Goal: Information Seeking & Learning: Check status

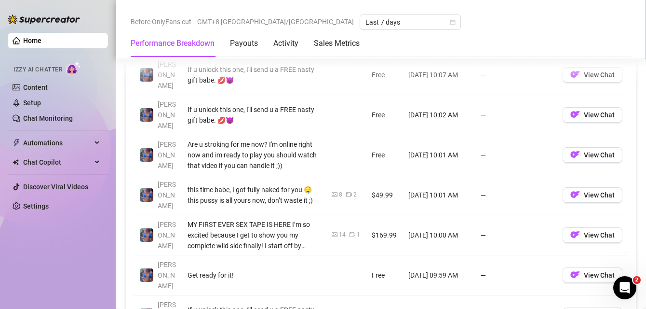
scroll to position [1027, 0]
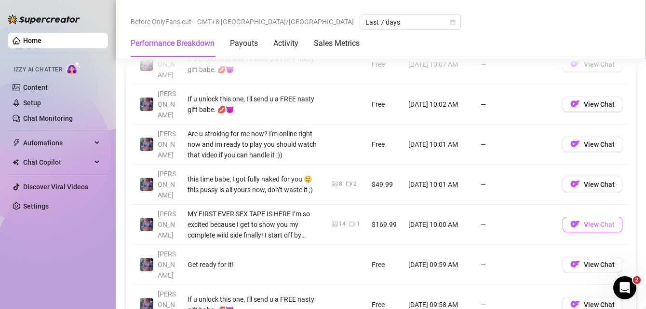
click at [584, 220] on span "View Chat" at bounding box center [599, 224] width 31 height 8
click at [594, 220] on span "View Chat" at bounding box center [599, 224] width 31 height 8
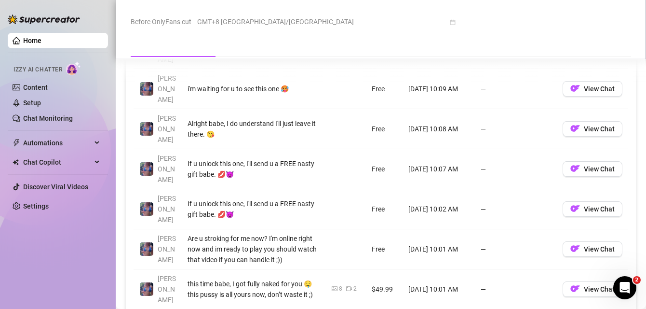
scroll to position [1005, 0]
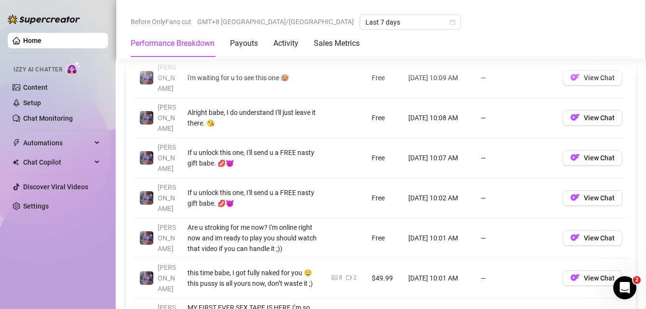
scroll to position [1021, 0]
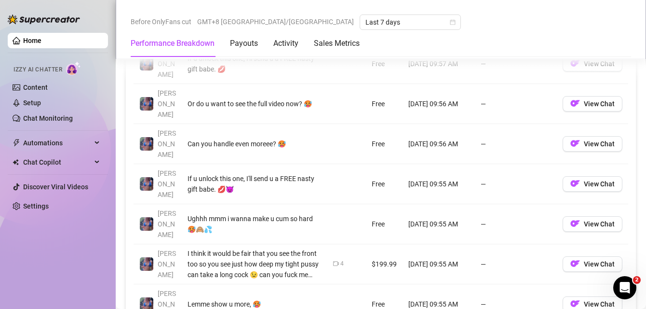
scroll to position [1068, 0]
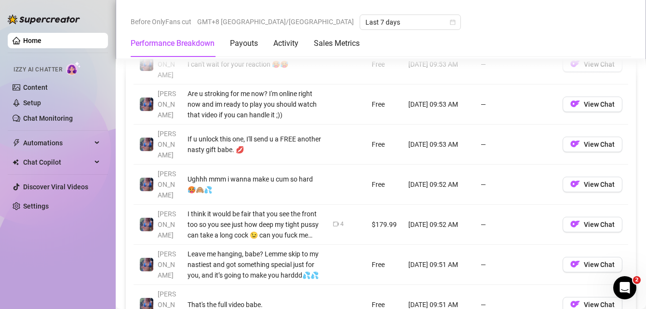
scroll to position [1031, 0]
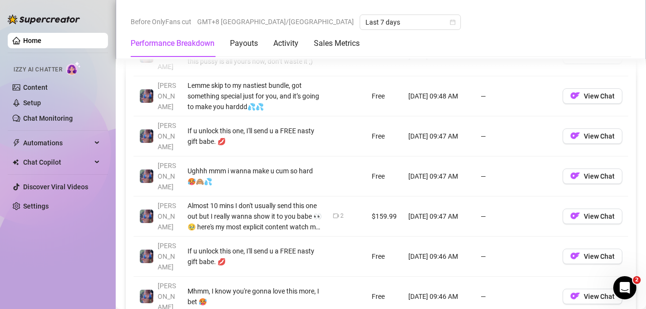
scroll to position [1078, 0]
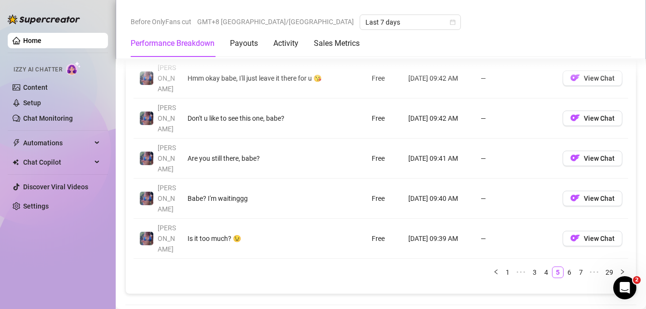
scroll to position [1137, 0]
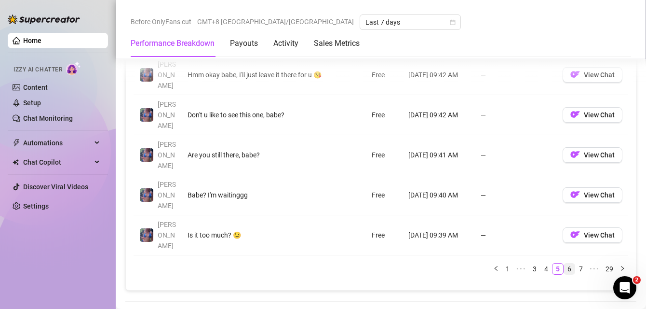
click at [564, 263] on link "6" at bounding box center [569, 268] width 11 height 11
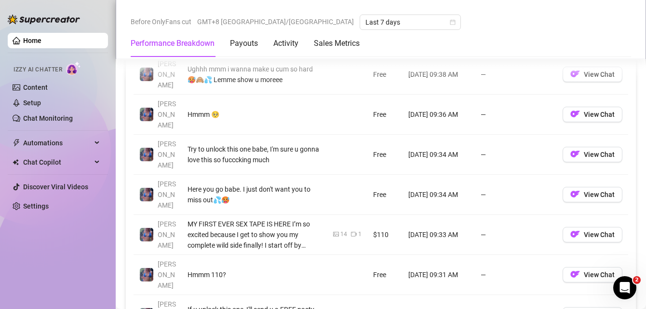
scroll to position [1061, 0]
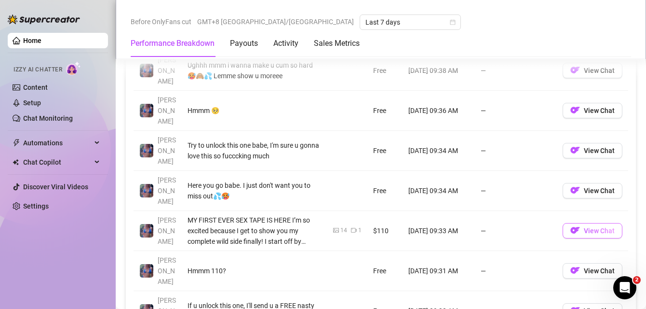
click at [596, 227] on span "View Chat" at bounding box center [599, 231] width 31 height 8
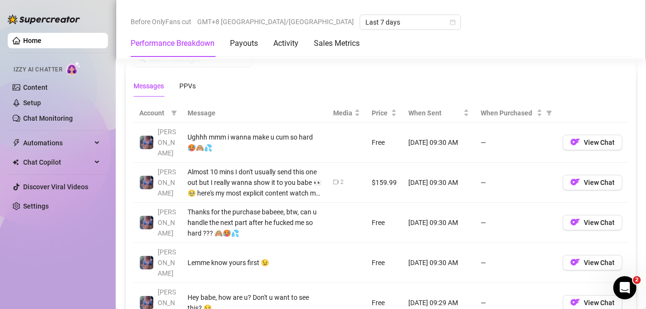
scroll to position [863, 0]
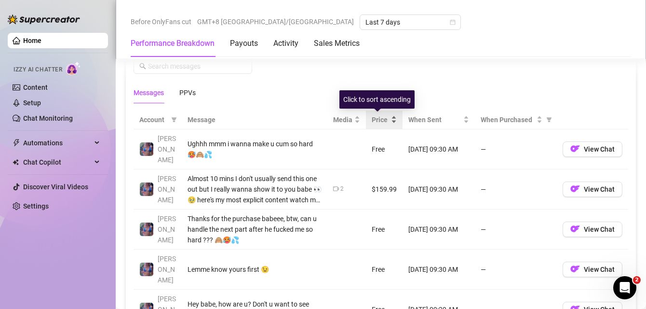
click at [388, 117] on div "Price" at bounding box center [384, 119] width 25 height 11
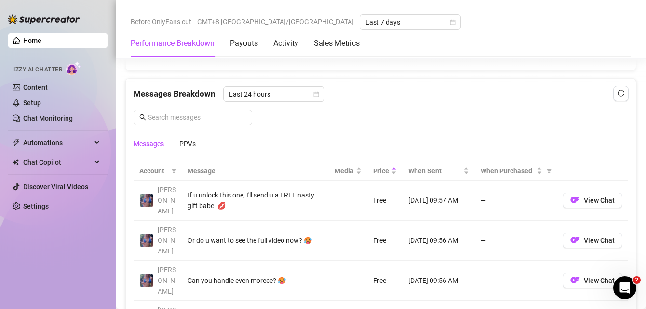
scroll to position [810, 0]
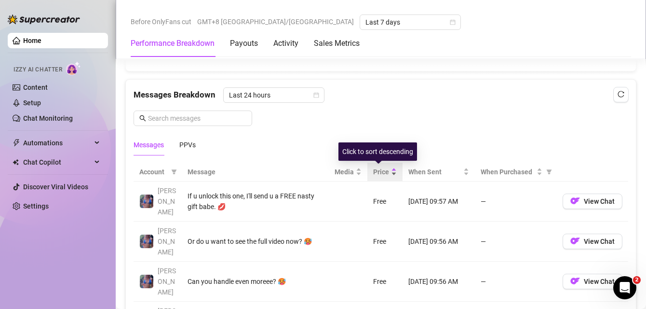
click at [388, 168] on div "Price" at bounding box center [385, 171] width 24 height 11
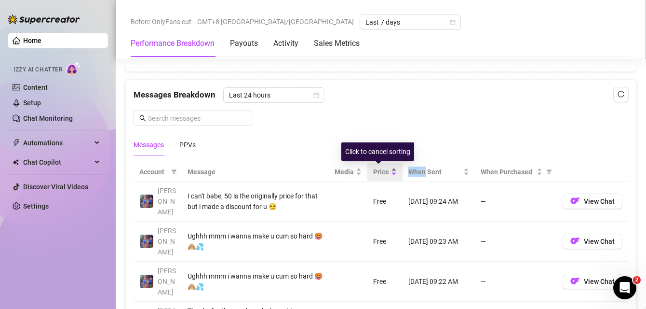
click at [388, 168] on div "Price" at bounding box center [385, 171] width 24 height 11
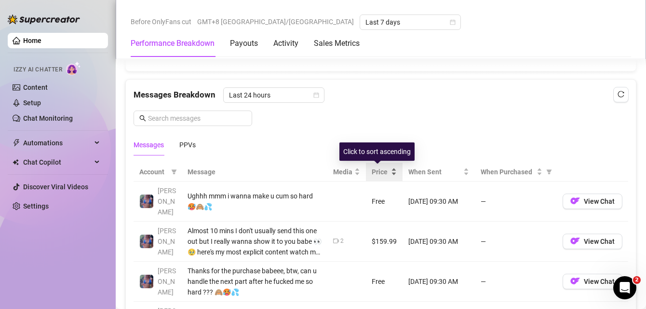
click at [387, 170] on div "Price" at bounding box center [384, 171] width 25 height 11
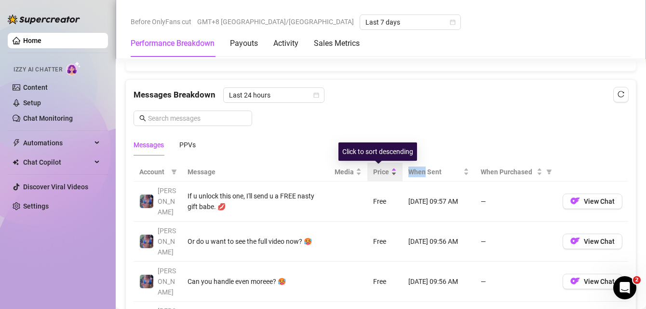
click at [387, 170] on div "Price" at bounding box center [385, 171] width 24 height 11
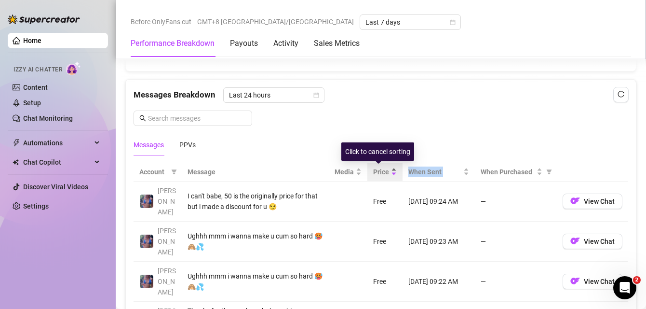
click at [387, 170] on div "Price" at bounding box center [385, 171] width 24 height 11
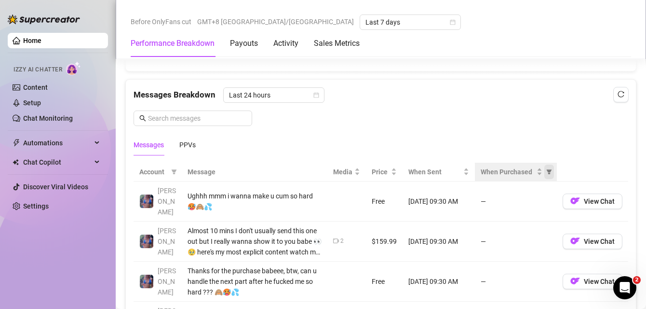
click at [547, 171] on icon "filter" at bounding box center [549, 171] width 5 height 5
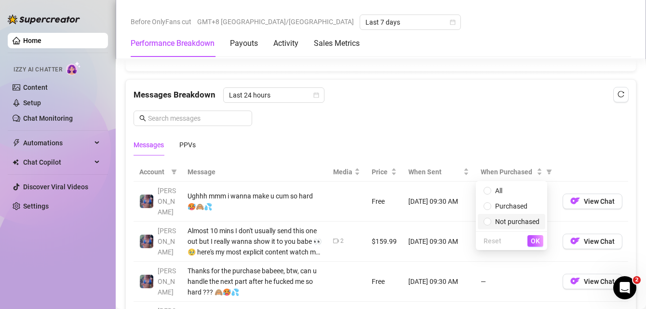
click at [508, 221] on span "Not purchased" at bounding box center [517, 221] width 44 height 8
radio input "true"
click at [540, 243] on button "OK" at bounding box center [535, 241] width 16 height 12
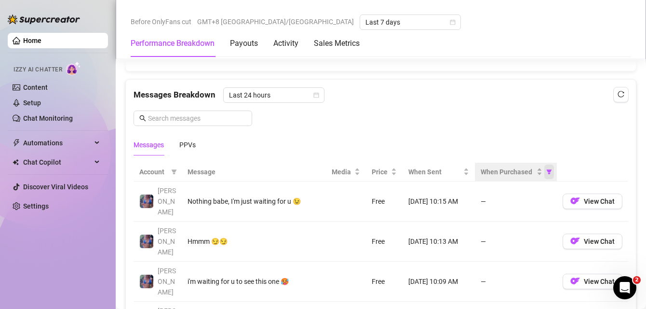
click at [546, 174] on icon "filter" at bounding box center [549, 172] width 6 height 6
drag, startPoint x: 446, startPoint y: 120, endPoint x: 423, endPoint y: 162, distance: 48.3
click at [446, 120] on div "Messages Breakdown Last 24 hours Messages PPVs" at bounding box center [381, 121] width 495 height 68
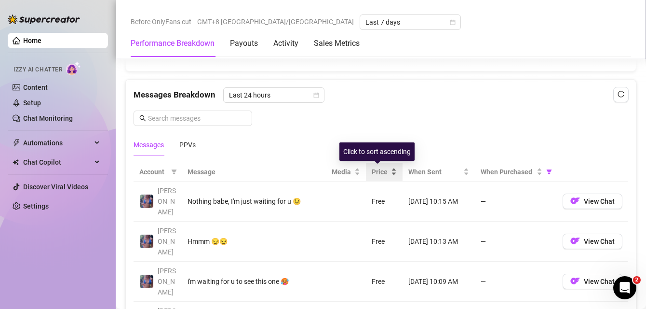
click at [390, 170] on div "Price" at bounding box center [384, 171] width 25 height 11
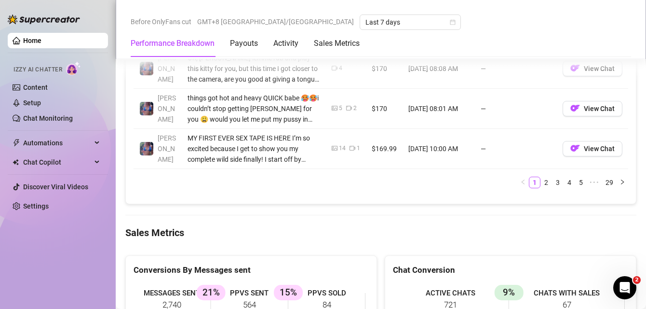
scroll to position [1224, 0]
click at [541, 182] on link "2" at bounding box center [546, 181] width 11 height 11
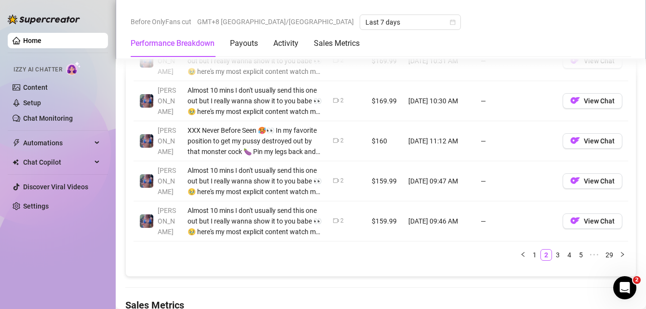
scroll to position [1163, 0]
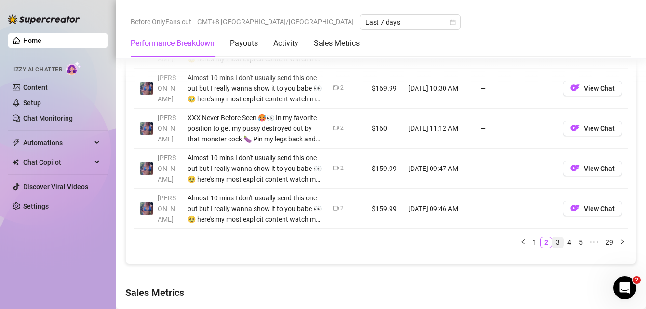
click at [553, 240] on link "3" at bounding box center [558, 242] width 11 height 11
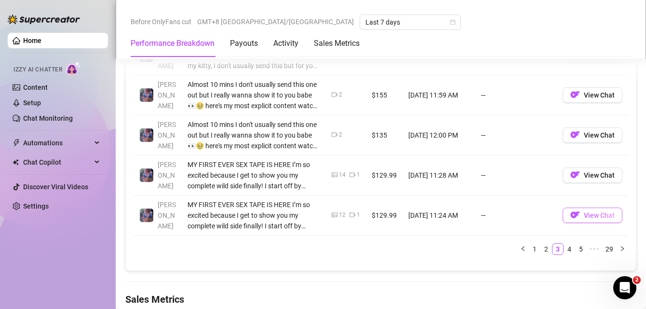
scroll to position [1157, 0]
click at [596, 171] on span "View Chat" at bounding box center [599, 175] width 31 height 8
click at [601, 211] on span "View Chat" at bounding box center [599, 215] width 31 height 8
click at [564, 243] on link "4" at bounding box center [569, 248] width 11 height 11
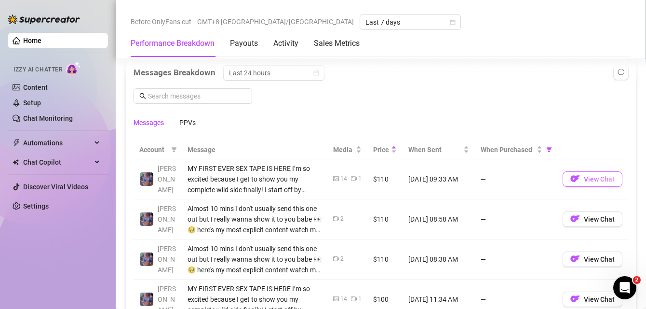
scroll to position [834, 0]
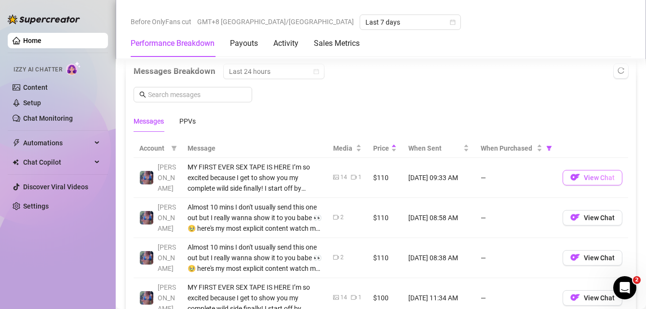
click at [585, 178] on span "View Chat" at bounding box center [599, 178] width 31 height 8
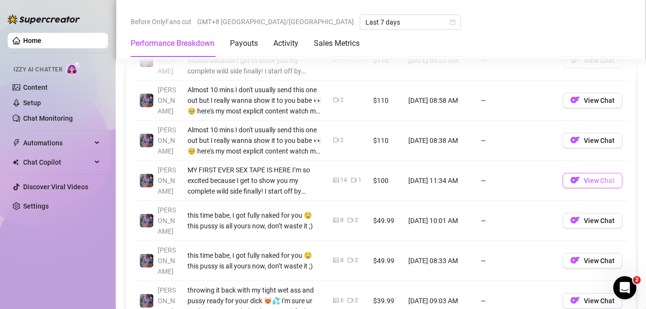
scroll to position [952, 0]
click at [589, 181] on span "View Chat" at bounding box center [599, 180] width 31 height 8
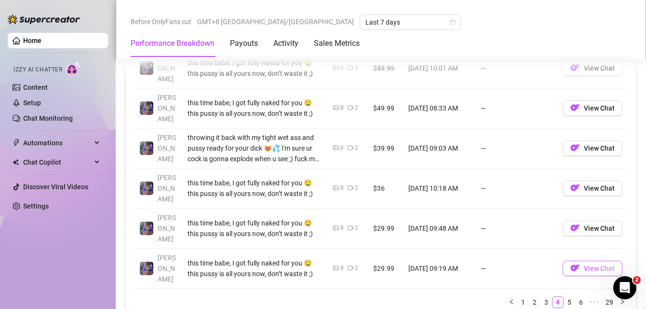
scroll to position [1105, 0]
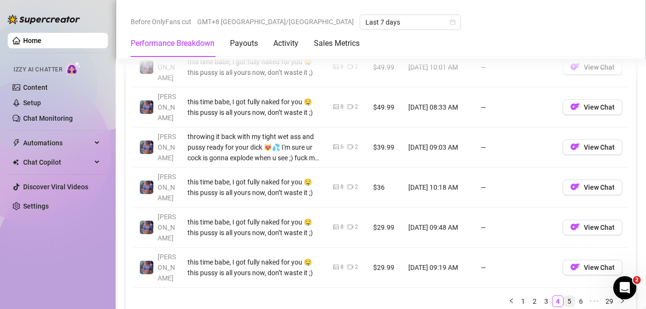
click at [564, 296] on link "5" at bounding box center [569, 301] width 11 height 11
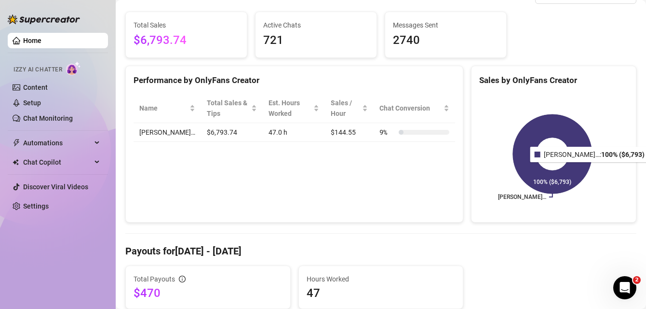
scroll to position [0, 0]
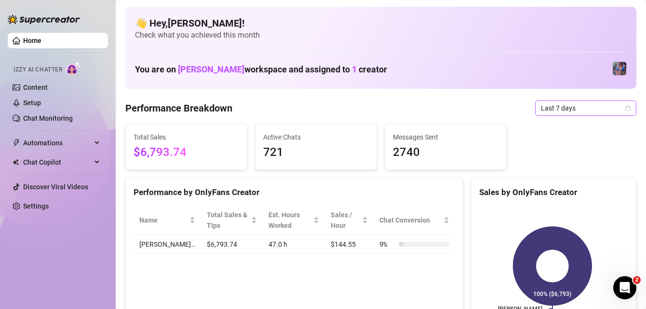
click at [603, 107] on span "Last 7 days" at bounding box center [586, 108] width 90 height 14
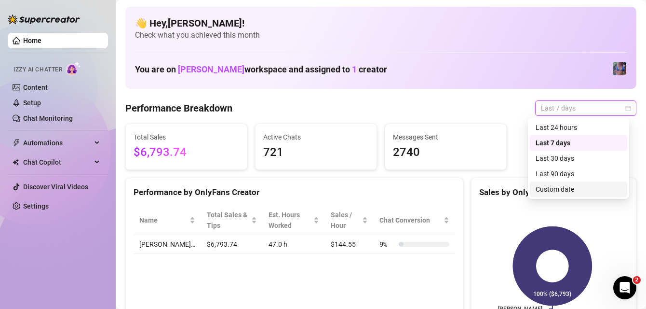
click at [558, 189] on div "Custom date" at bounding box center [579, 189] width 86 height 11
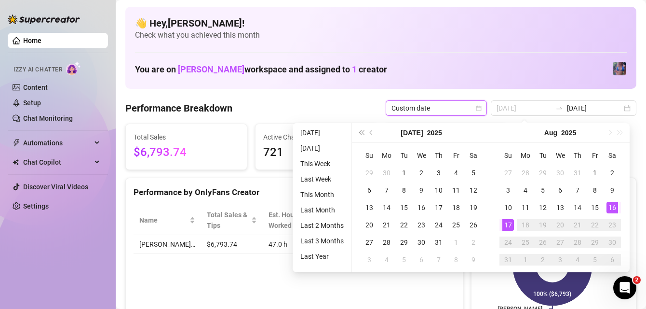
type input "2025-08-16"
click at [615, 208] on div "16" at bounding box center [613, 208] width 12 height 12
type input "2025-08-16"
click at [610, 207] on div "16" at bounding box center [613, 208] width 12 height 12
type input "2025-08-16"
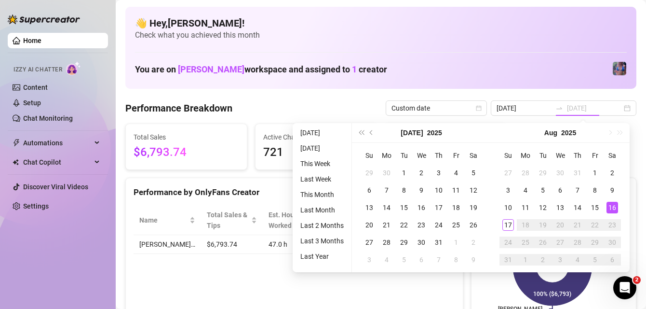
type input "2025-08-16"
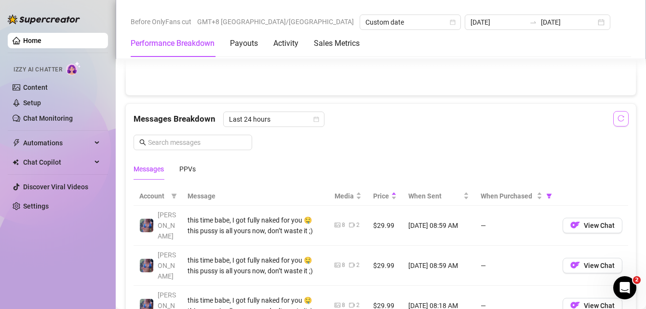
scroll to position [771, 0]
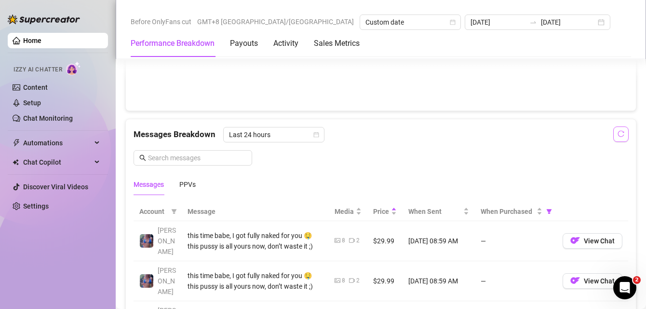
click at [618, 136] on icon "reload" at bounding box center [621, 134] width 6 height 6
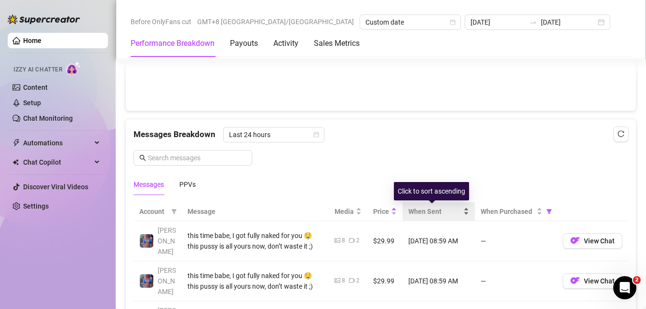
click at [460, 209] on div "When Sent" at bounding box center [438, 211] width 61 height 11
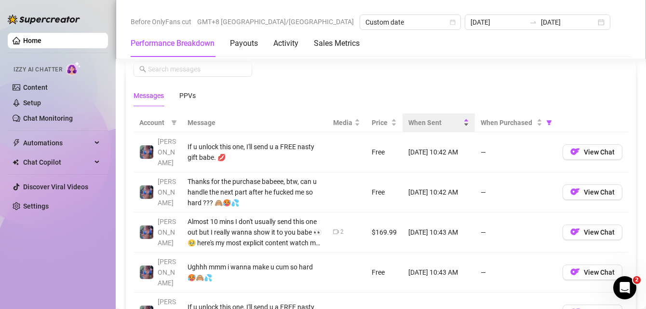
scroll to position [861, 0]
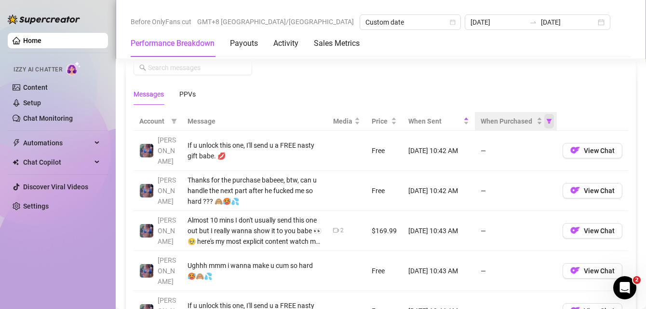
click at [546, 122] on icon "filter" at bounding box center [549, 121] width 6 height 6
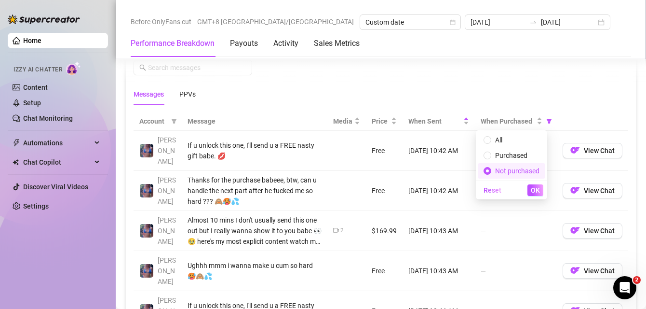
click at [519, 172] on span "Not purchased" at bounding box center [517, 171] width 44 height 8
drag, startPoint x: 536, startPoint y: 188, endPoint x: 487, endPoint y: 156, distance: 58.4
click at [536, 188] on span "OK" at bounding box center [535, 190] width 9 height 8
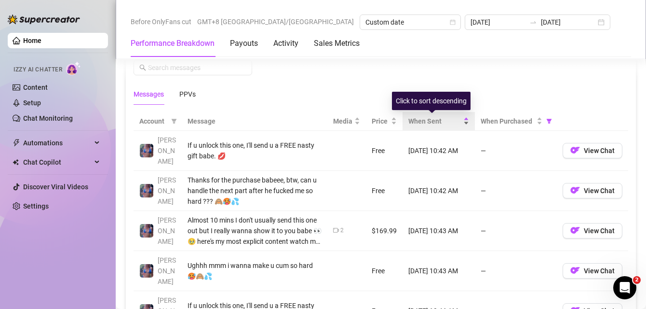
click at [463, 119] on div "When Sent" at bounding box center [438, 121] width 61 height 11
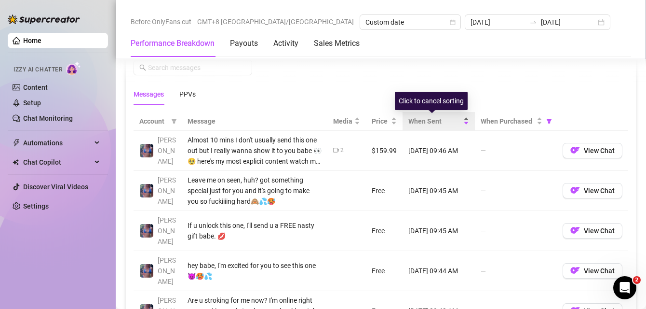
click at [461, 119] on div "When Sent" at bounding box center [438, 121] width 61 height 11
click at [460, 118] on div "When Sent" at bounding box center [438, 121] width 61 height 11
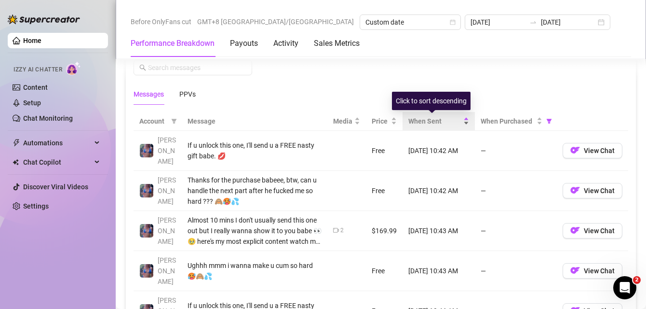
click at [460, 118] on div "When Sent" at bounding box center [438, 121] width 61 height 11
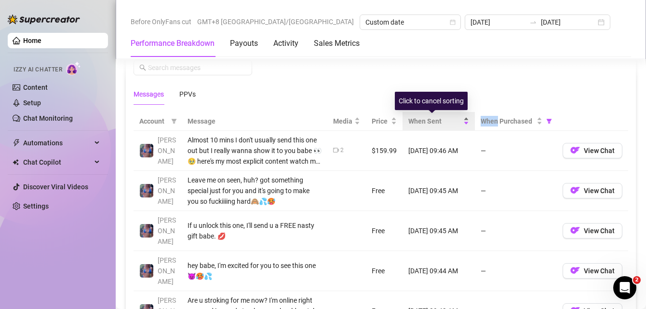
click at [460, 118] on div "When Sent" at bounding box center [438, 121] width 61 height 11
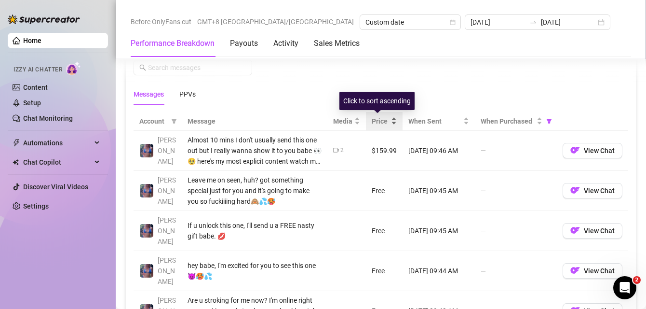
click at [388, 117] on div "Price" at bounding box center [384, 121] width 25 height 11
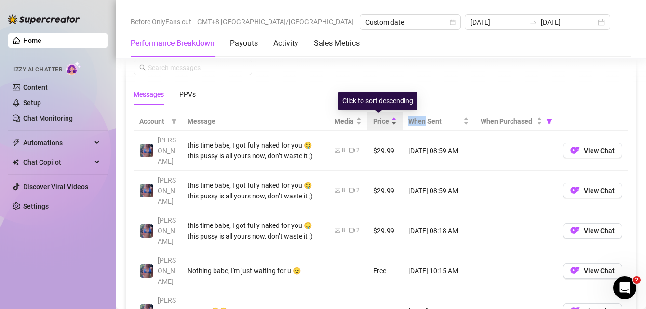
click at [388, 117] on div "Price" at bounding box center [385, 121] width 24 height 11
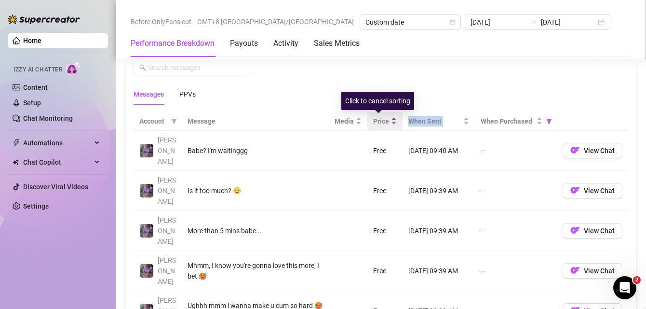
click at [388, 117] on div "Price" at bounding box center [385, 121] width 24 height 11
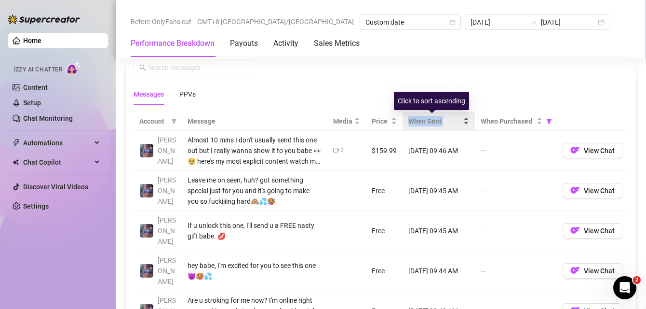
click at [460, 121] on div "When Sent" at bounding box center [438, 121] width 61 height 11
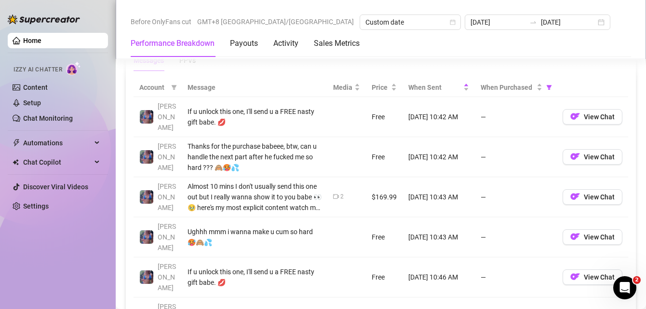
scroll to position [892, 0]
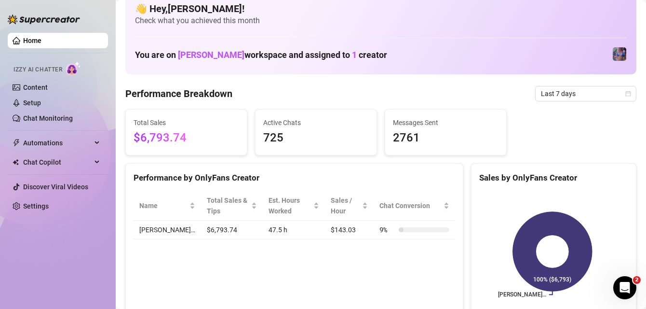
scroll to position [13, 0]
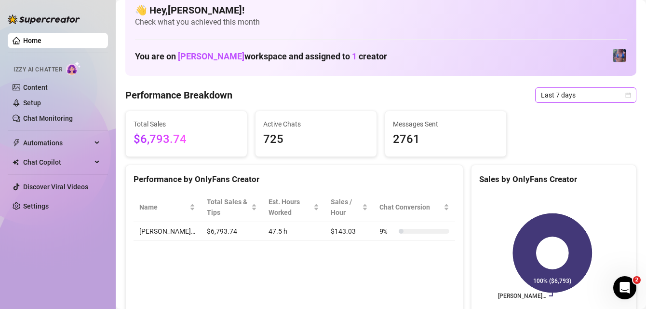
click at [560, 90] on span "Last 7 days" at bounding box center [586, 95] width 90 height 14
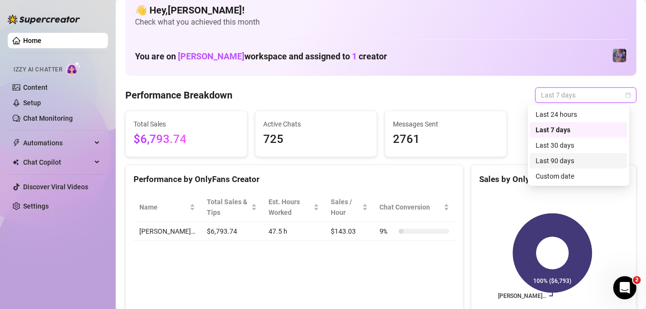
click at [502, 96] on div "Performance Breakdown Last 7 days" at bounding box center [380, 94] width 511 height 15
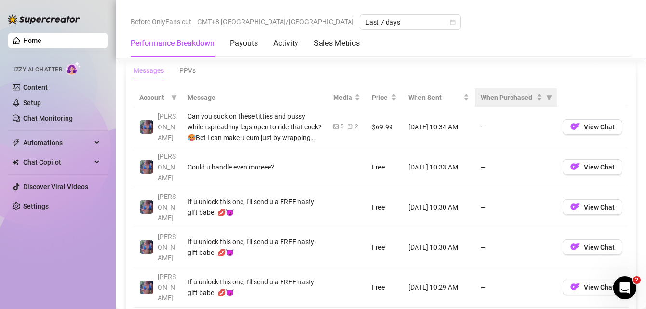
scroll to position [885, 0]
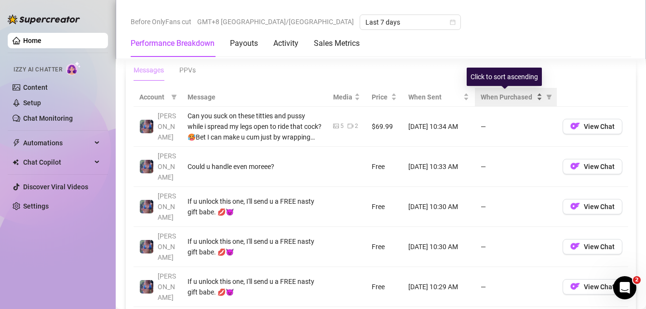
click at [503, 95] on span "When Purchased" at bounding box center [508, 97] width 54 height 11
click at [546, 98] on icon "filter" at bounding box center [549, 97] width 6 height 6
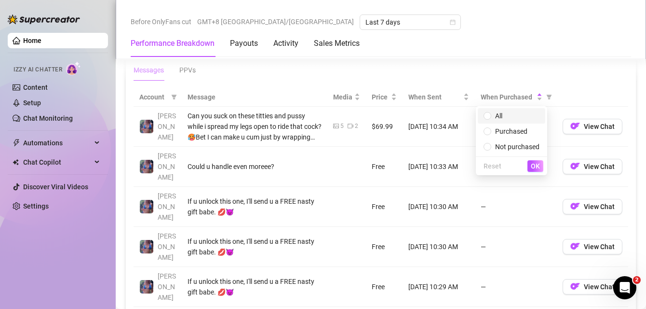
click at [517, 115] on span "All" at bounding box center [512, 115] width 56 height 11
radio input "true"
drag, startPoint x: 540, startPoint y: 162, endPoint x: 472, endPoint y: 117, distance: 82.4
click at [539, 163] on button "OK" at bounding box center [535, 166] width 16 height 12
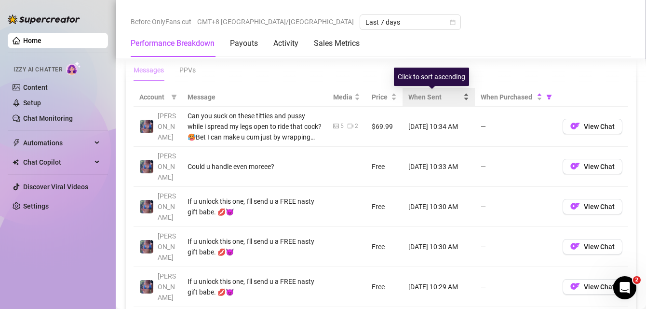
click at [458, 95] on div "When Sent" at bounding box center [438, 97] width 61 height 11
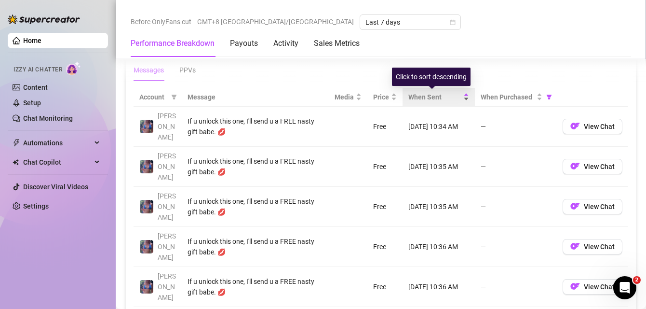
click at [460, 94] on div "When Sent" at bounding box center [438, 97] width 61 height 11
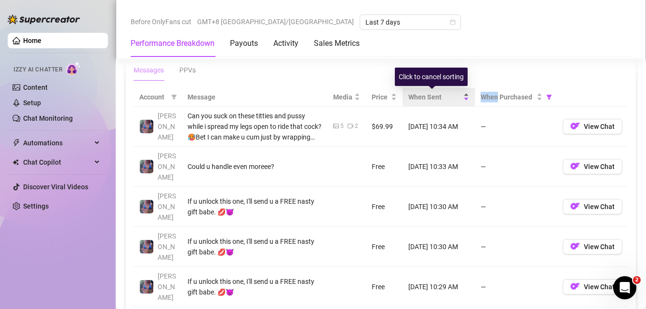
click at [460, 94] on div "When Sent" at bounding box center [438, 97] width 61 height 11
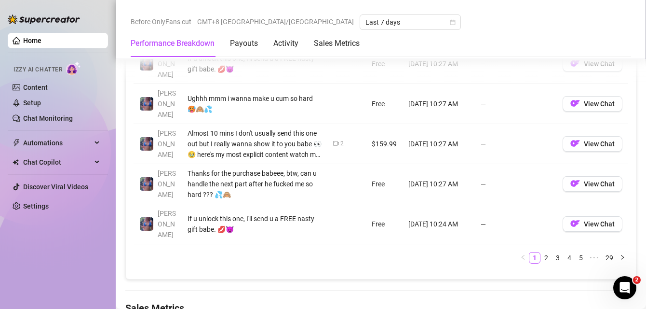
scroll to position [1139, 0]
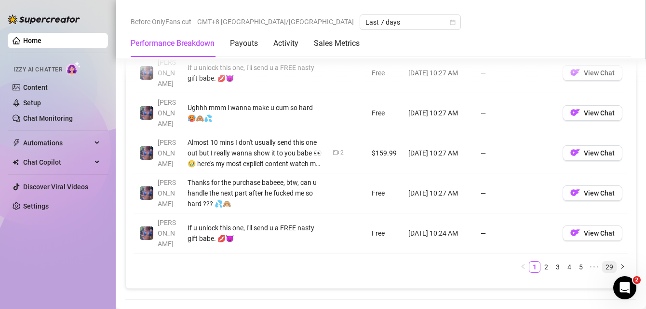
click at [603, 261] on link "29" at bounding box center [609, 266] width 13 height 11
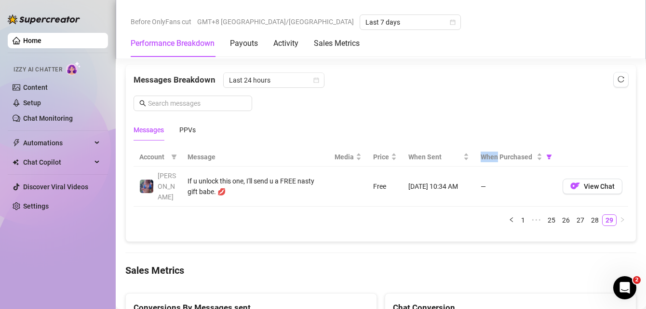
scroll to position [825, 0]
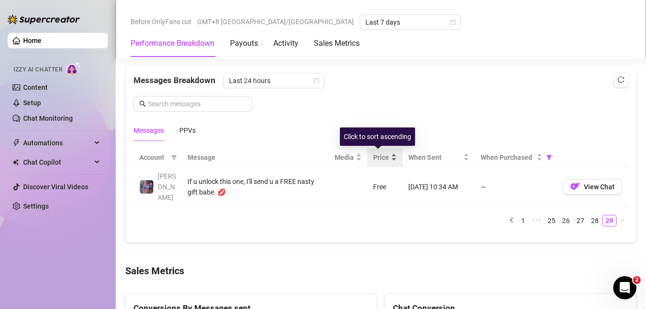
click at [387, 153] on div "Price" at bounding box center [385, 157] width 24 height 11
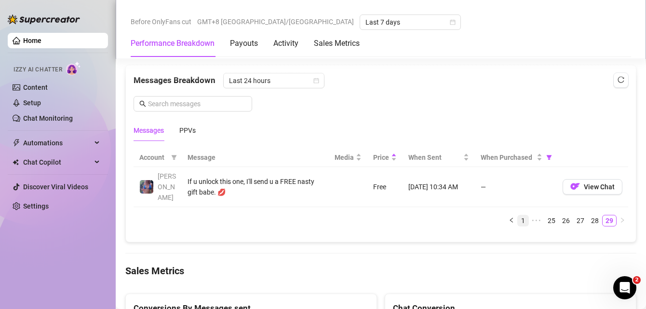
click at [518, 215] on link "1" at bounding box center [523, 220] width 11 height 11
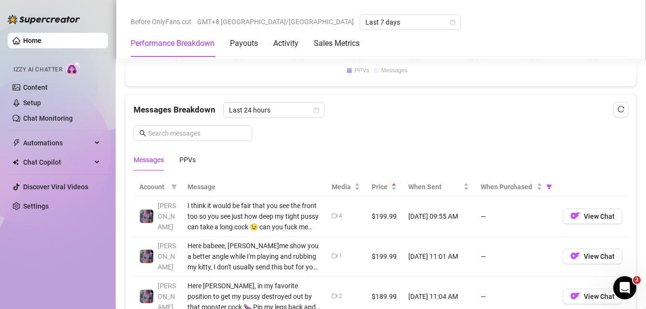
scroll to position [796, 0]
drag, startPoint x: 308, startPoint y: 110, endPoint x: 299, endPoint y: 111, distance: 8.7
click at [299, 111] on span "Last 24 hours" at bounding box center [274, 109] width 90 height 14
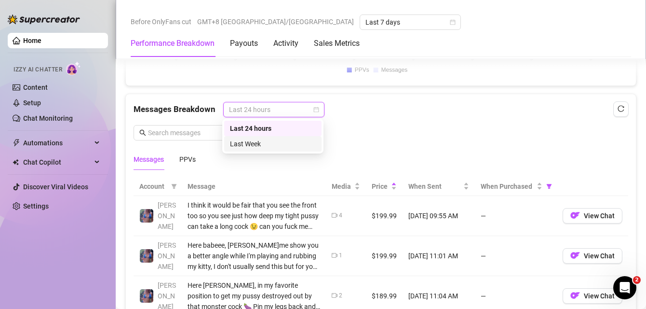
click at [270, 142] on div "Last Week" at bounding box center [273, 143] width 86 height 11
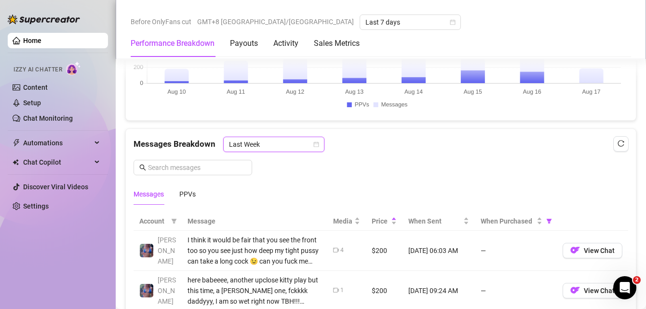
scroll to position [747, 0]
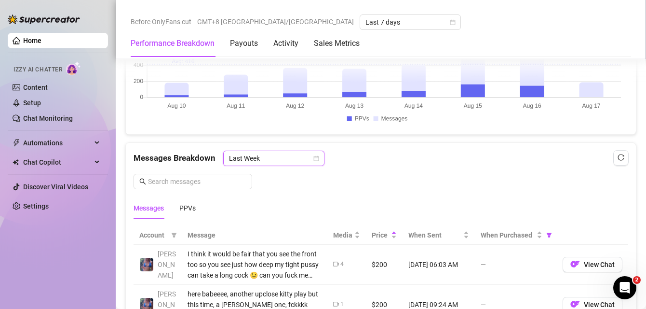
click at [314, 159] on icon "calendar" at bounding box center [316, 157] width 5 height 5
click at [476, 193] on div "Messages Breakdown Last Week Messages PPVs" at bounding box center [381, 184] width 495 height 68
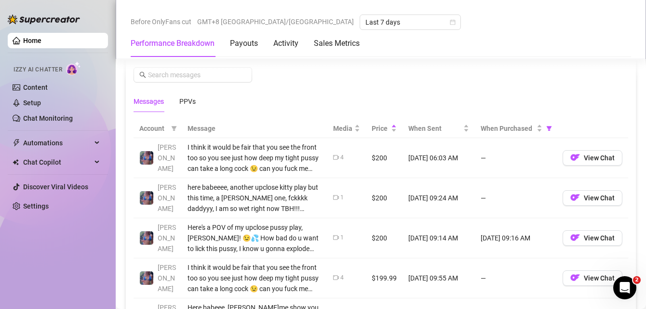
scroll to position [851, 0]
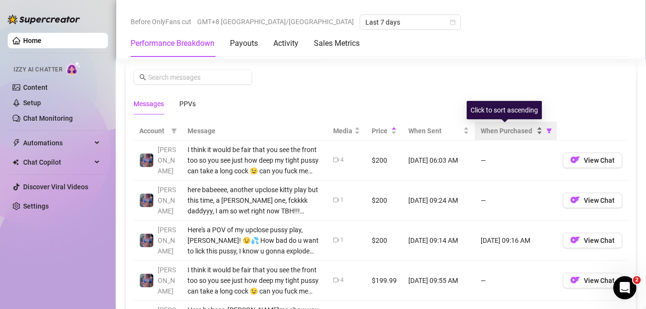
click at [512, 131] on span "When Purchased" at bounding box center [508, 130] width 54 height 11
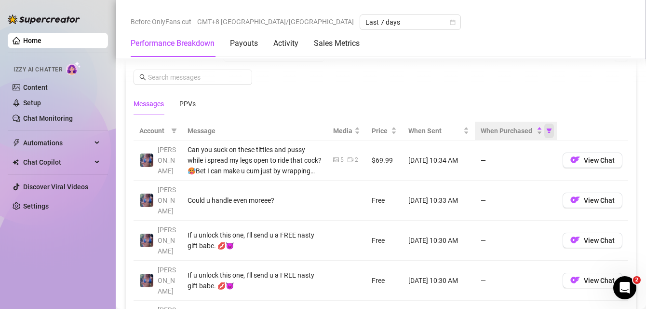
click at [546, 133] on icon "filter" at bounding box center [549, 131] width 6 height 6
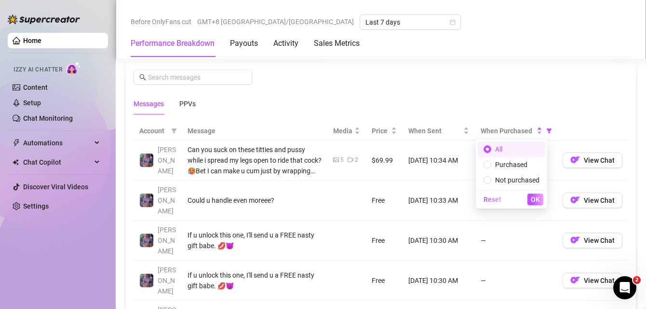
click at [504, 149] on span "All" at bounding box center [512, 149] width 56 height 11
click at [535, 196] on span "OK" at bounding box center [535, 199] width 9 height 8
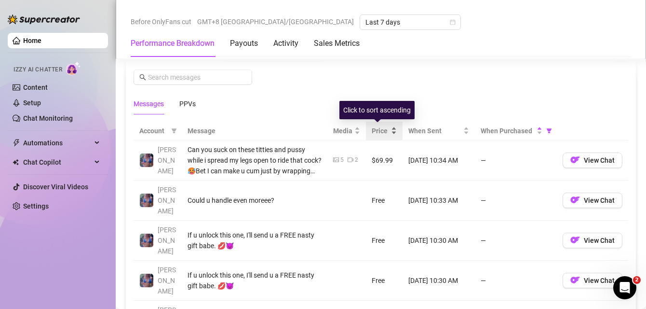
click at [382, 128] on span "Price" at bounding box center [380, 130] width 17 height 11
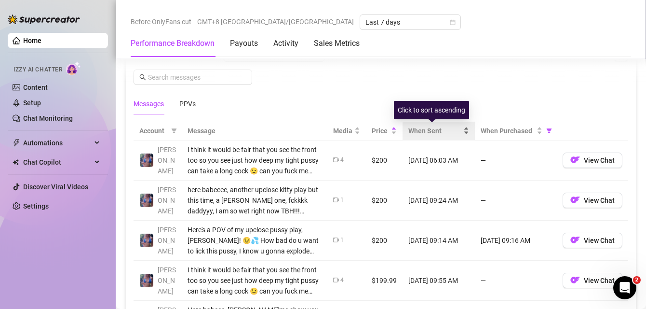
click at [460, 128] on div "When Sent" at bounding box center [438, 130] width 61 height 11
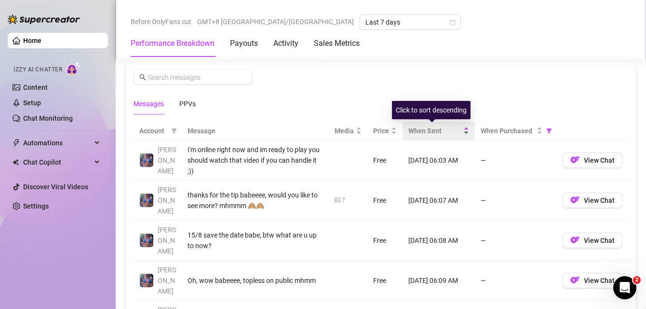
click at [460, 128] on div "When Sent" at bounding box center [438, 130] width 61 height 11
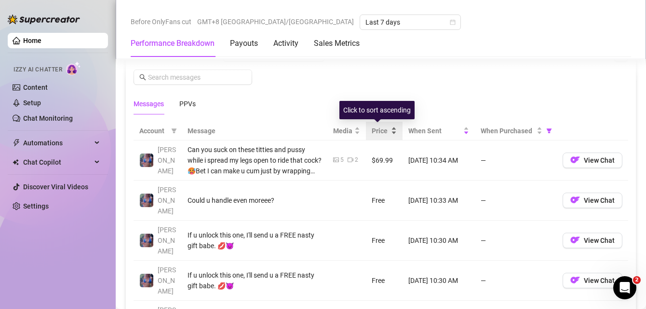
click at [389, 127] on div "Price" at bounding box center [384, 130] width 25 height 11
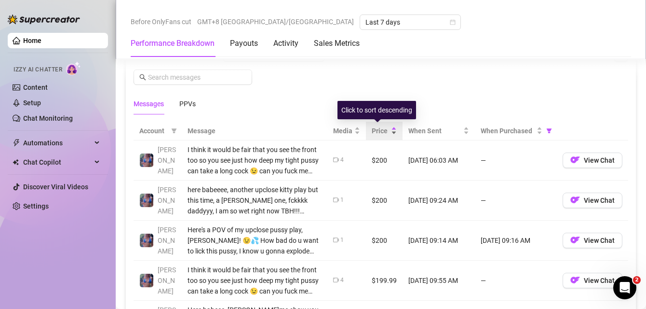
scroll to position [861, 0]
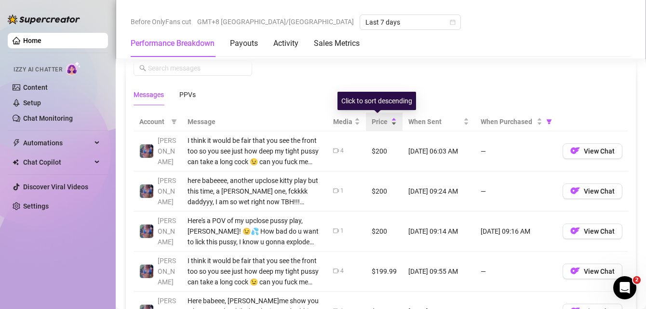
click at [388, 119] on div "Price" at bounding box center [384, 121] width 25 height 11
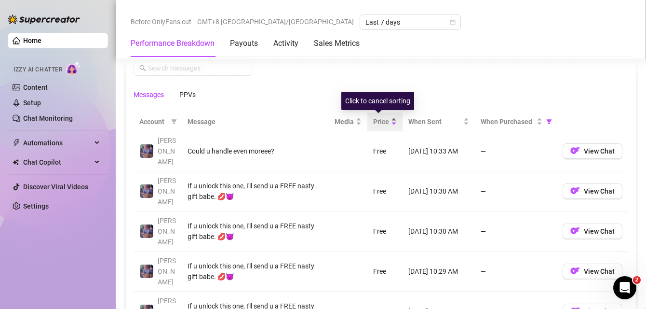
click at [388, 118] on div "Price" at bounding box center [385, 121] width 24 height 11
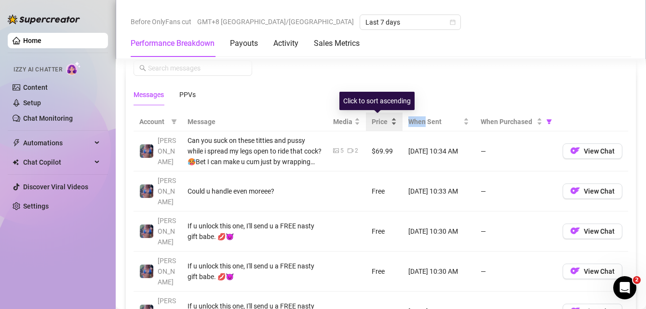
click at [389, 118] on div "Price" at bounding box center [384, 121] width 25 height 11
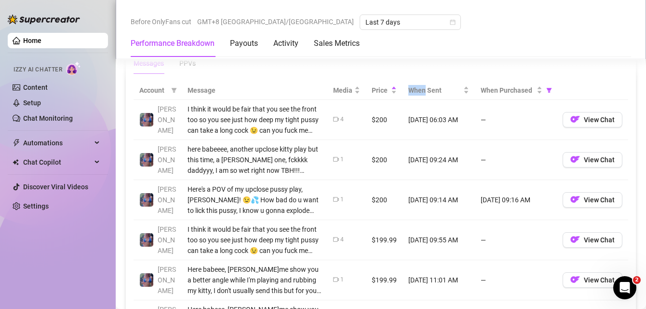
scroll to position [891, 0]
click at [425, 66] on div "Messages PPVs" at bounding box center [381, 64] width 495 height 22
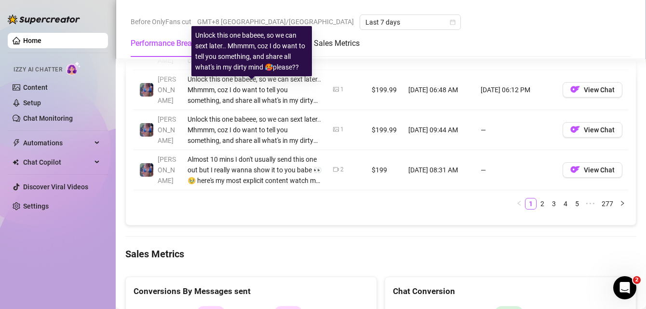
scroll to position [1206, 0]
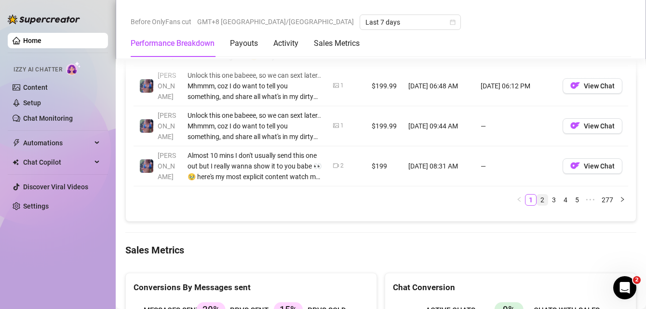
click at [537, 201] on link "2" at bounding box center [542, 199] width 11 height 11
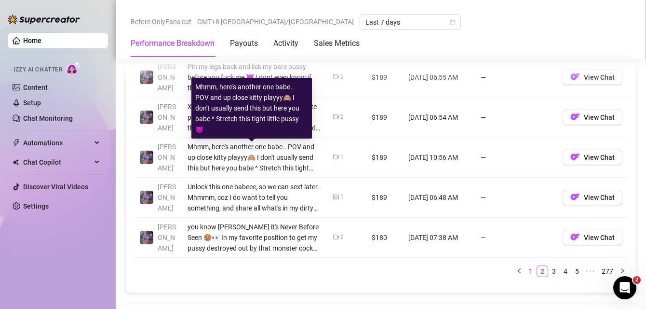
scroll to position [1139, 0]
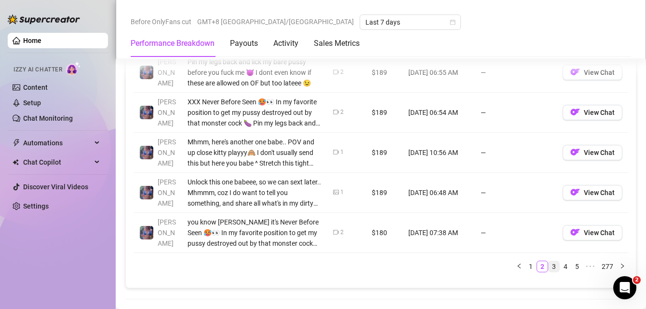
click at [549, 267] on link "3" at bounding box center [554, 266] width 11 height 11
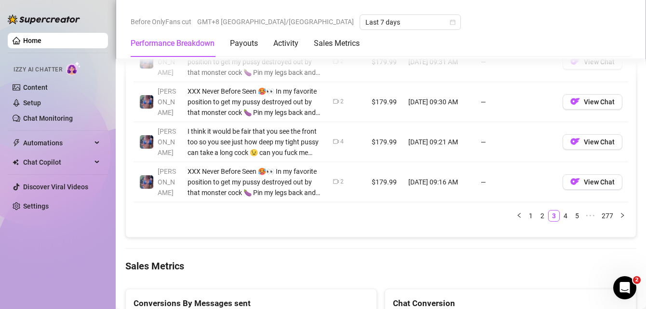
scroll to position [1190, 0]
click at [561, 213] on link "4" at bounding box center [565, 215] width 11 height 11
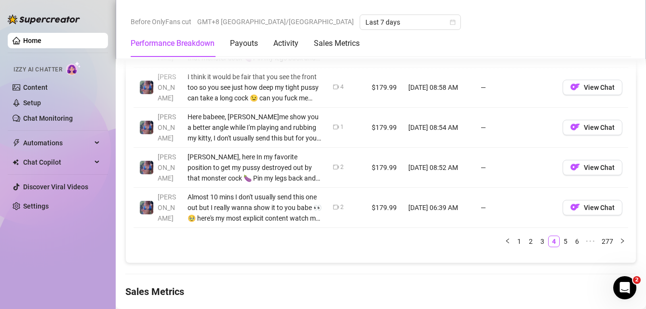
scroll to position [1171, 0]
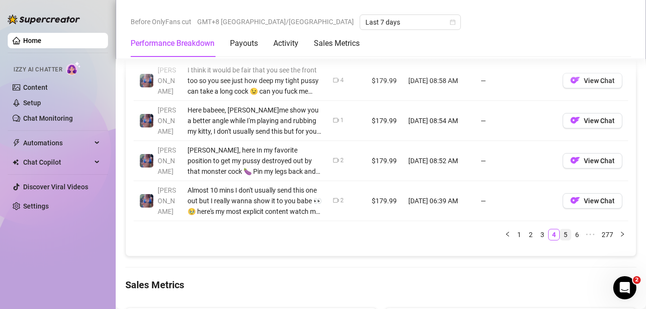
click at [560, 235] on link "5" at bounding box center [565, 234] width 11 height 11
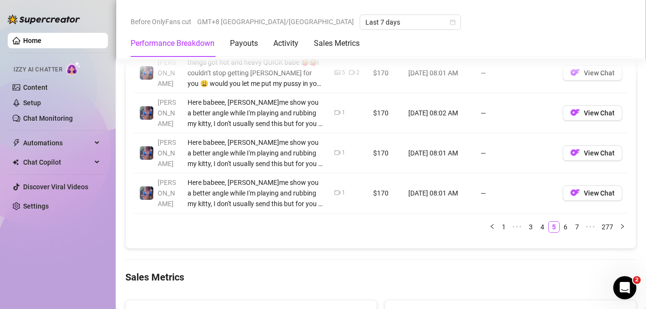
scroll to position [1196, 0]
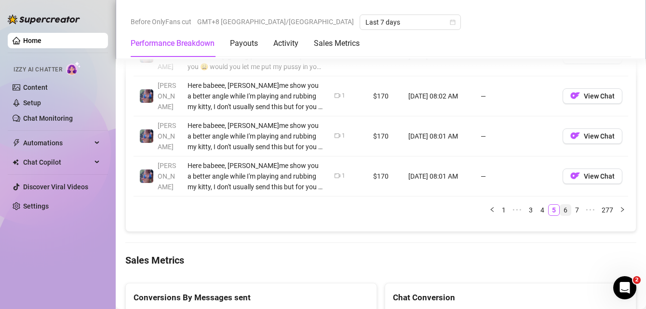
click at [561, 209] on link "6" at bounding box center [565, 209] width 11 height 11
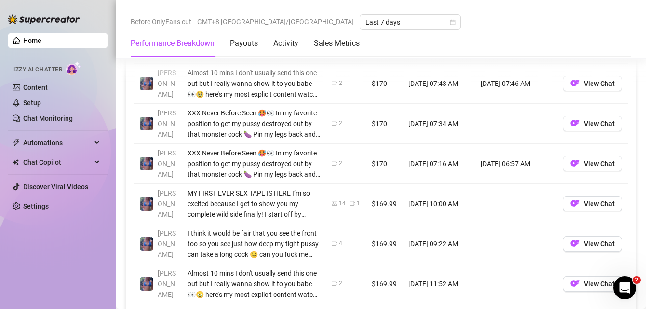
scroll to position [974, 0]
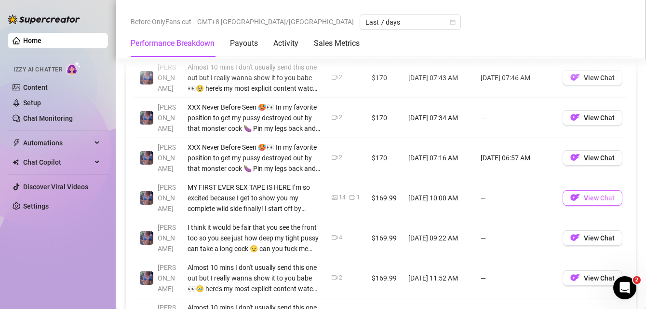
click at [584, 198] on span "View Chat" at bounding box center [599, 198] width 31 height 8
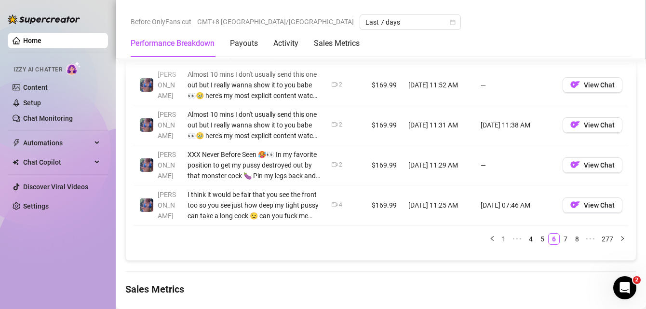
scroll to position [1169, 0]
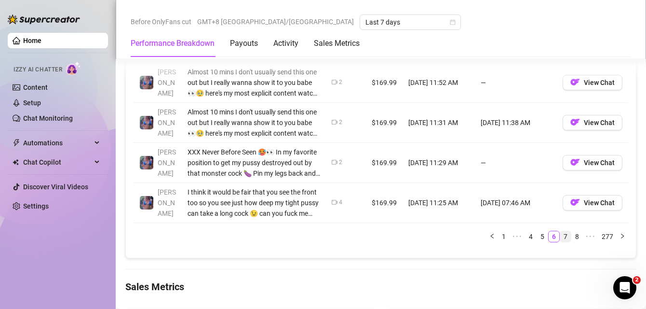
click at [560, 233] on link "7" at bounding box center [565, 236] width 11 height 11
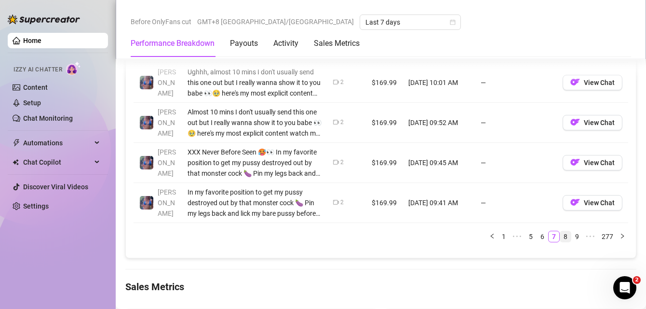
click at [560, 234] on link "8" at bounding box center [565, 236] width 11 height 11
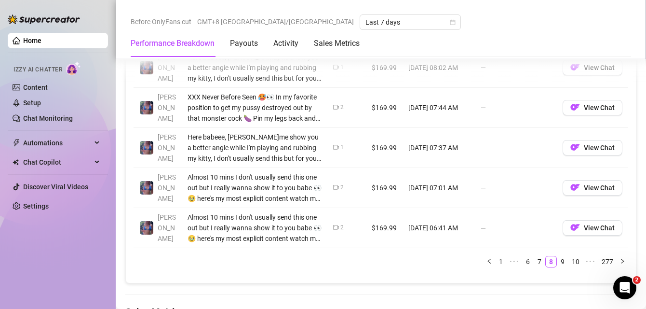
scroll to position [1146, 0]
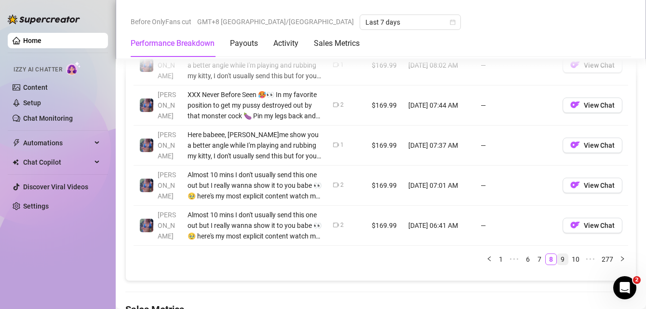
click at [559, 256] on link "9" at bounding box center [562, 259] width 11 height 11
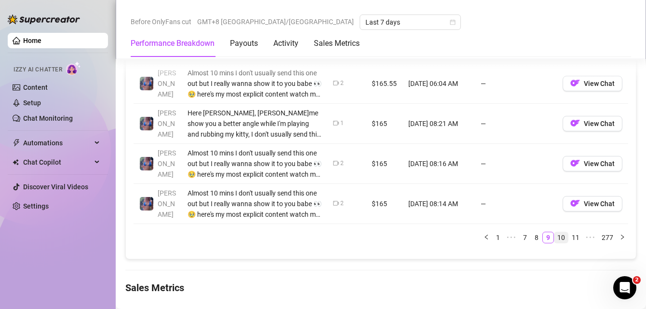
scroll to position [1169, 0]
click at [554, 231] on link "10" at bounding box center [560, 236] width 13 height 11
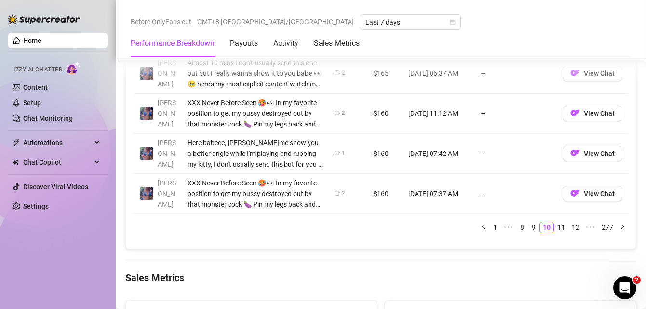
scroll to position [1180, 0]
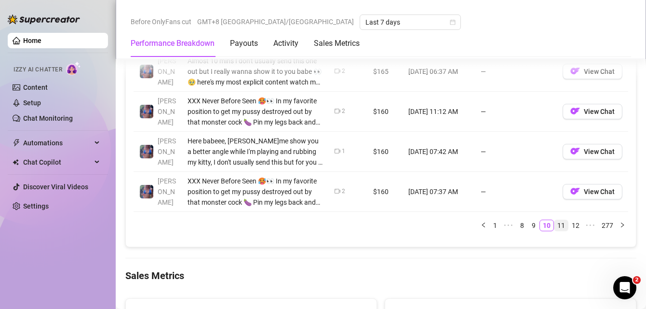
click at [554, 227] on link "11" at bounding box center [560, 225] width 13 height 11
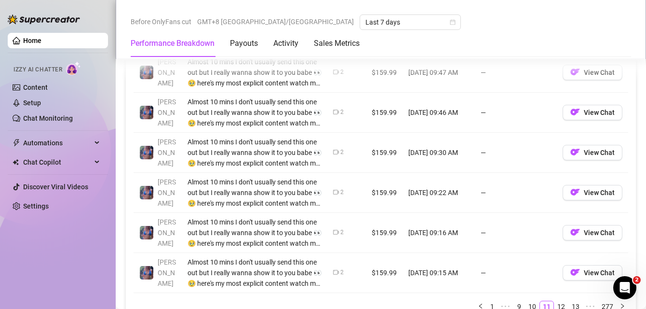
scroll to position [1113, 0]
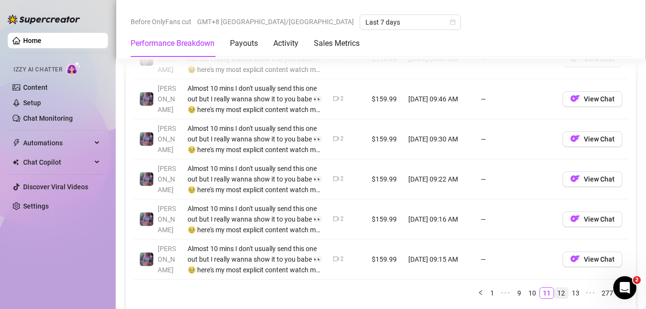
drag, startPoint x: 551, startPoint y: 292, endPoint x: 543, endPoint y: 289, distance: 8.1
click at [554, 292] on link "12" at bounding box center [560, 292] width 13 height 11
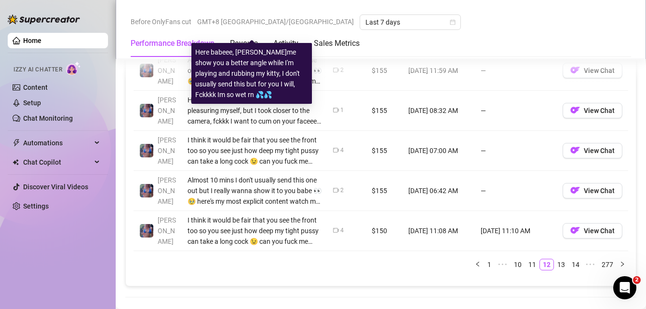
scroll to position [1146, 0]
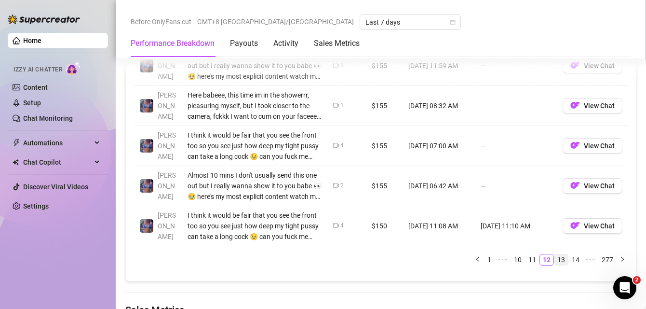
click at [554, 254] on link "13" at bounding box center [560, 259] width 13 height 11
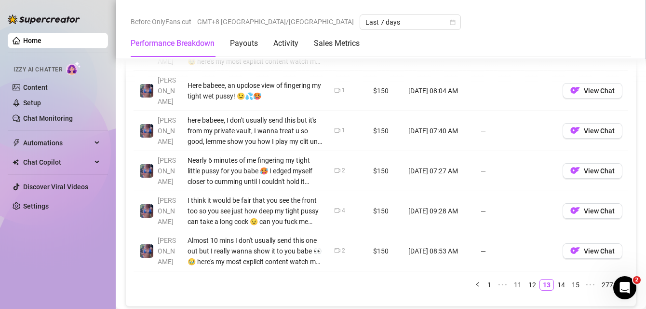
scroll to position [1121, 0]
click at [559, 279] on link "14" at bounding box center [560, 284] width 13 height 11
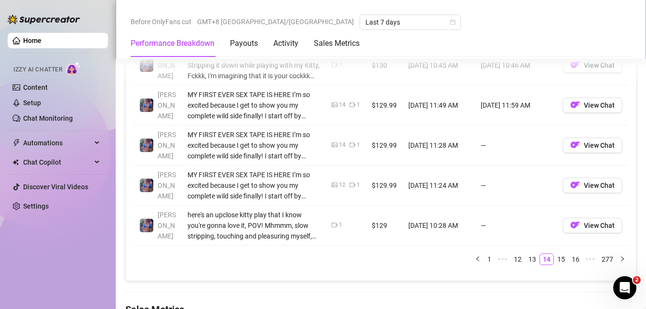
scroll to position [1128, 0]
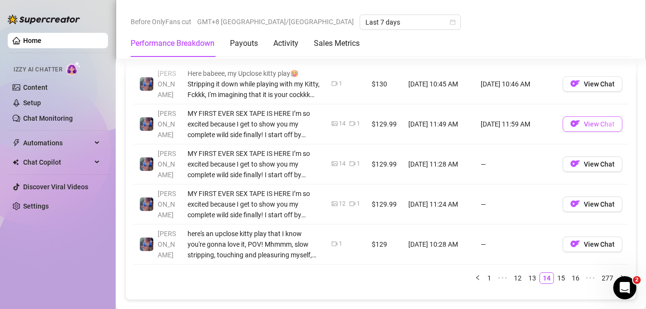
click at [587, 126] on span "View Chat" at bounding box center [599, 124] width 31 height 8
click at [573, 163] on button "View Chat" at bounding box center [593, 163] width 60 height 15
click at [591, 207] on button "View Chat" at bounding box center [593, 203] width 60 height 15
click at [554, 277] on link "15" at bounding box center [560, 277] width 13 height 11
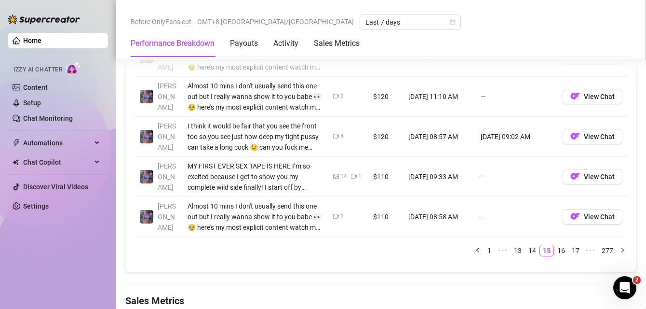
scroll to position [1161, 0]
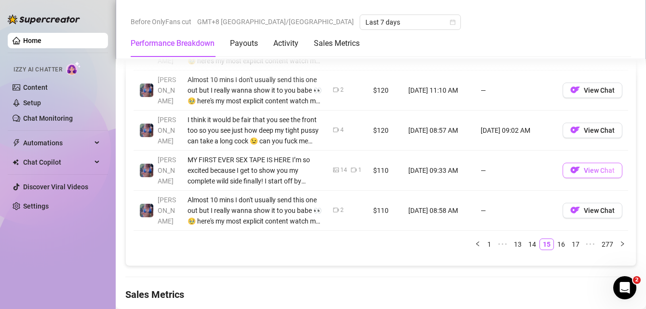
click at [577, 174] on button "View Chat" at bounding box center [593, 169] width 60 height 15
click at [556, 243] on link "16" at bounding box center [560, 244] width 13 height 11
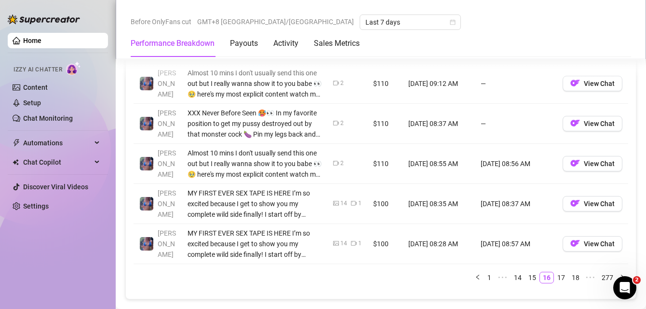
scroll to position [1134, 0]
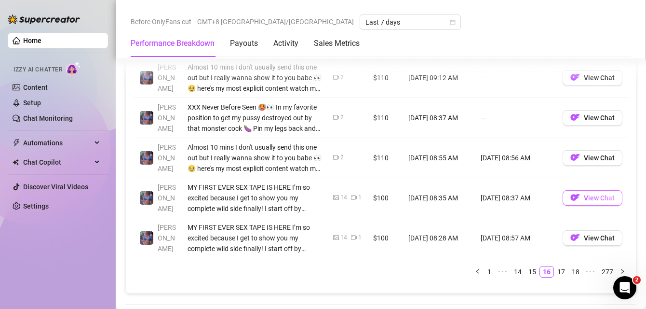
drag, startPoint x: 607, startPoint y: 201, endPoint x: 571, endPoint y: 191, distance: 37.0
click at [607, 201] on span "View Chat" at bounding box center [599, 198] width 31 height 8
click at [584, 236] on span "View Chat" at bounding box center [599, 238] width 31 height 8
click at [555, 269] on link "17" at bounding box center [560, 271] width 13 height 11
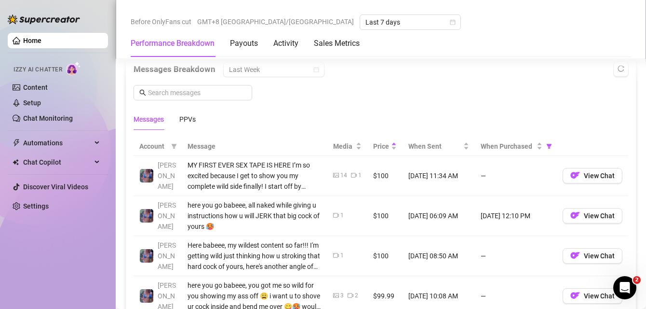
scroll to position [836, 0]
click at [570, 175] on img "button" at bounding box center [575, 176] width 10 height 10
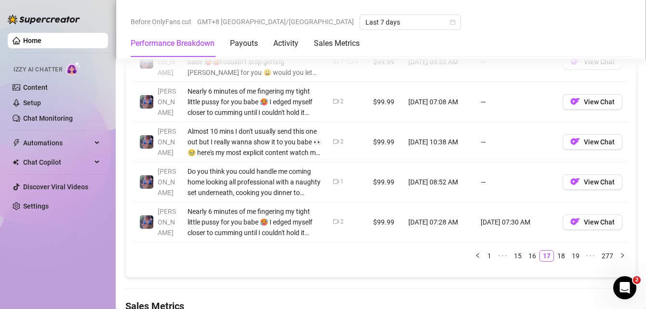
scroll to position [1150, 0]
click at [554, 253] on link "18" at bounding box center [560, 255] width 13 height 11
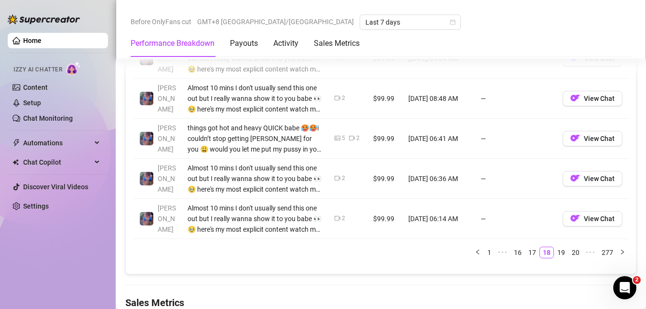
scroll to position [1158, 0]
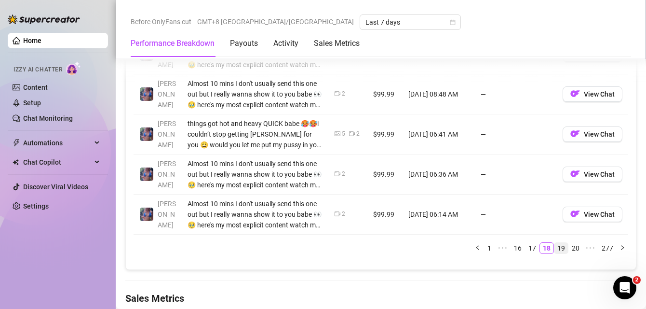
click at [556, 247] on link "19" at bounding box center [560, 248] width 13 height 11
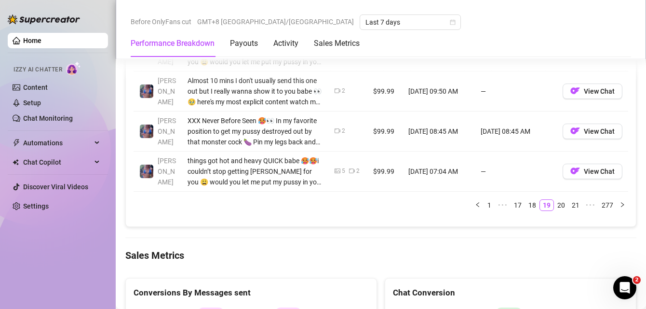
scroll to position [1202, 0]
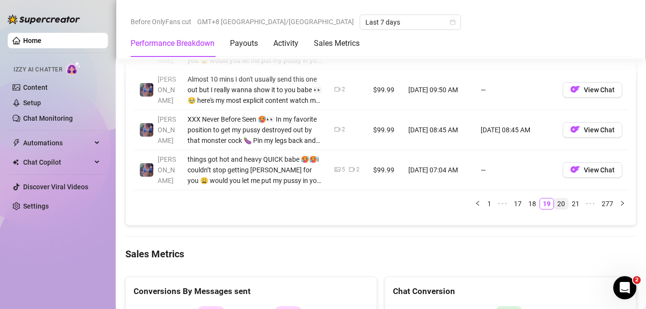
click at [555, 202] on link "20" at bounding box center [560, 203] width 13 height 11
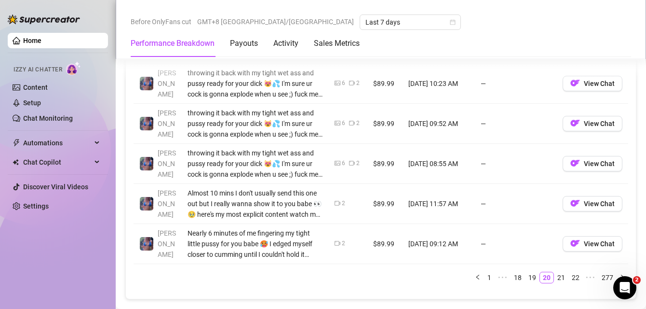
scroll to position [1132, 0]
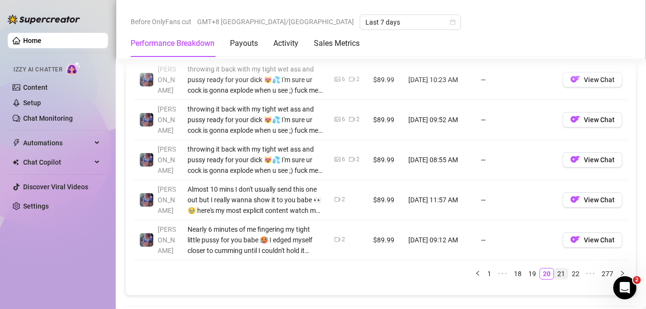
click at [554, 274] on link "21" at bounding box center [560, 273] width 13 height 11
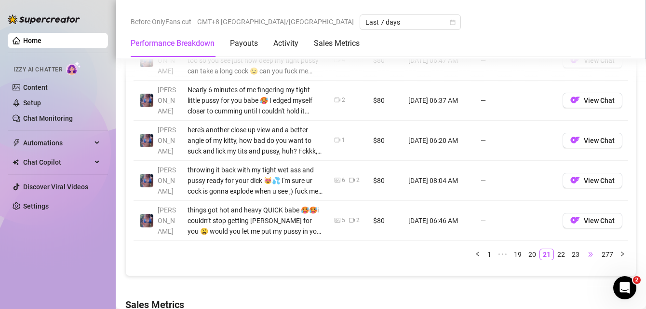
scroll to position [1154, 0]
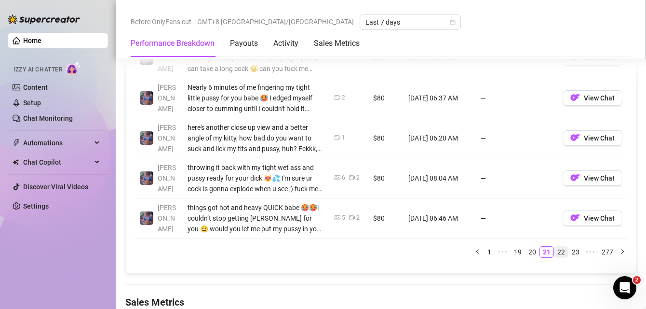
click at [555, 255] on link "22" at bounding box center [560, 251] width 13 height 11
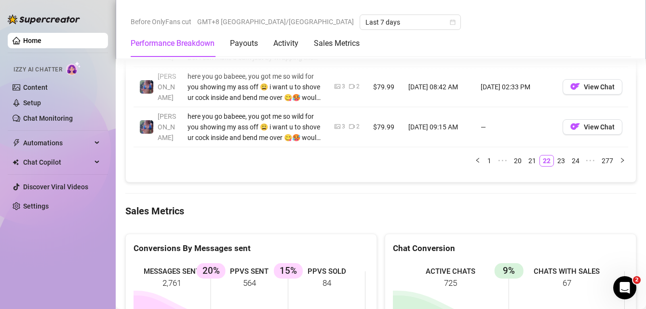
scroll to position [1245, 0]
drag, startPoint x: 558, startPoint y: 161, endPoint x: 546, endPoint y: 162, distance: 12.6
click at [557, 160] on link "23" at bounding box center [560, 160] width 13 height 11
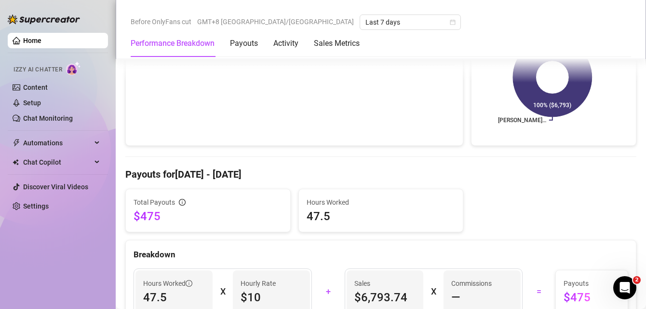
scroll to position [137, 0]
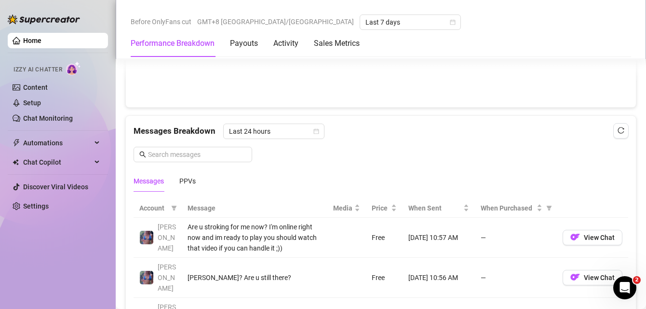
scroll to position [810, 0]
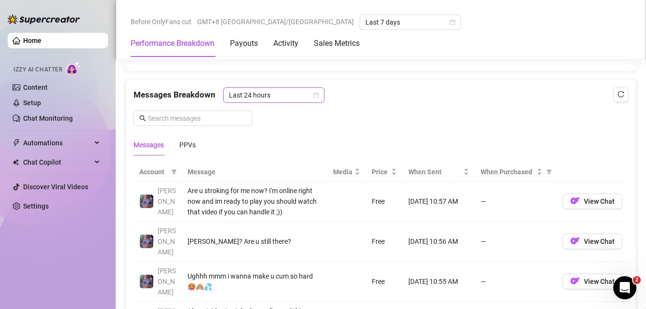
click at [243, 95] on span "Last 24 hours" at bounding box center [274, 95] width 90 height 14
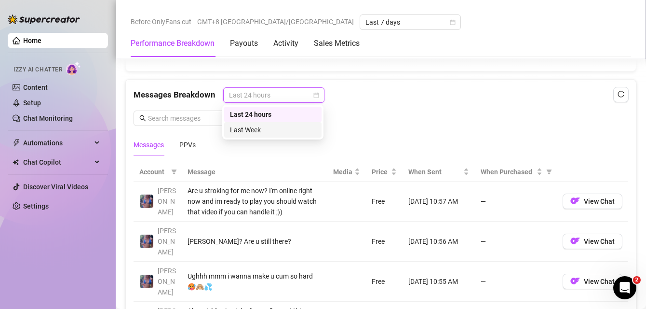
click at [270, 128] on div "Last Week" at bounding box center [273, 129] width 86 height 11
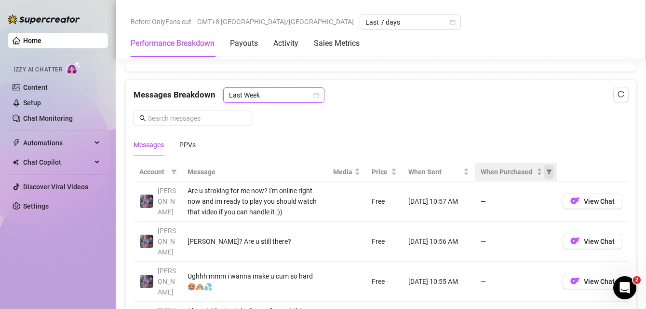
click at [546, 169] on icon "filter" at bounding box center [549, 172] width 6 height 6
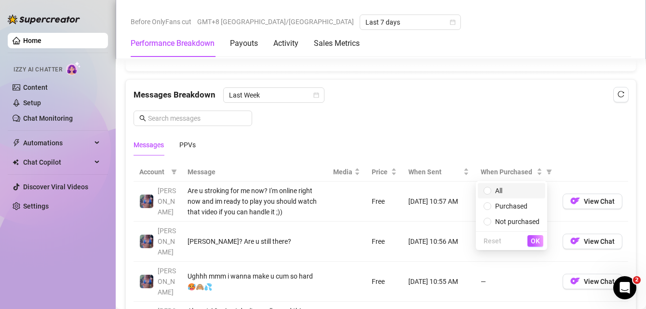
click at [517, 190] on span "All" at bounding box center [512, 190] width 56 height 11
radio input "true"
click at [535, 239] on span "OK" at bounding box center [535, 241] width 9 height 8
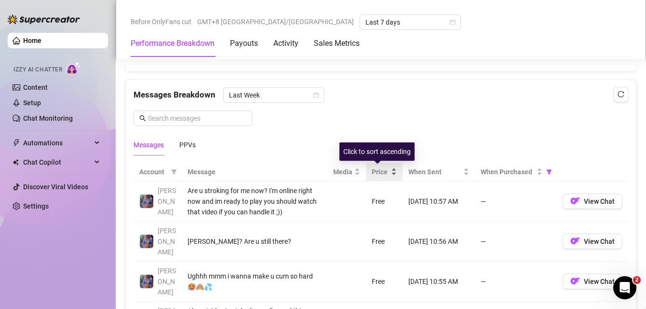
click at [385, 169] on div "Price" at bounding box center [384, 171] width 25 height 11
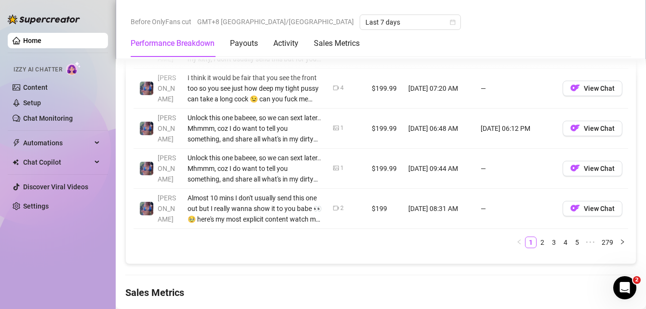
scroll to position [1165, 0]
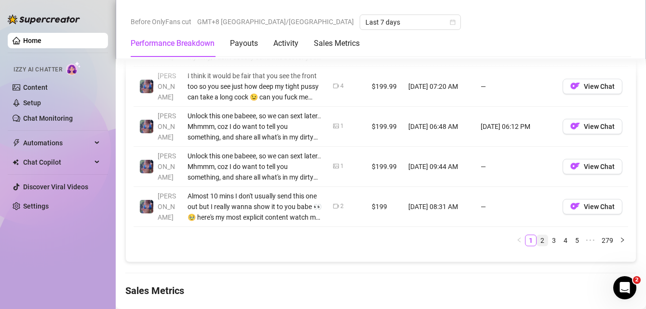
click at [537, 239] on link "2" at bounding box center [542, 240] width 11 height 11
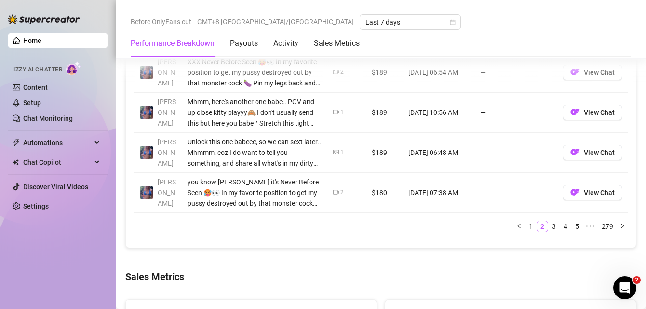
scroll to position [1180, 0]
click at [549, 226] on link "3" at bounding box center [554, 225] width 11 height 11
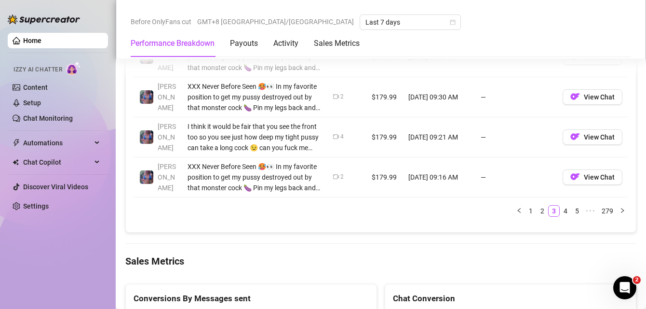
scroll to position [1197, 0]
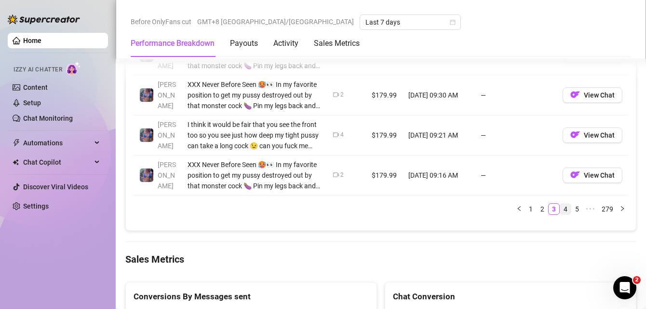
click at [560, 207] on link "4" at bounding box center [565, 208] width 11 height 11
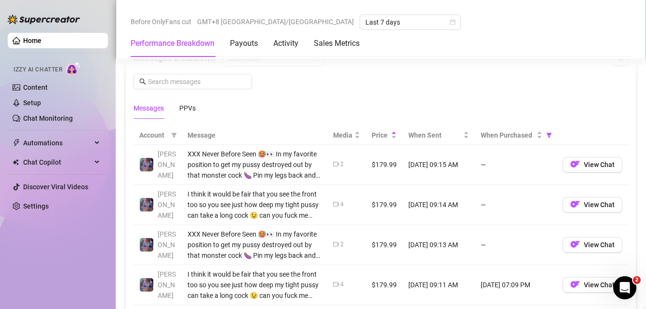
scroll to position [854, 0]
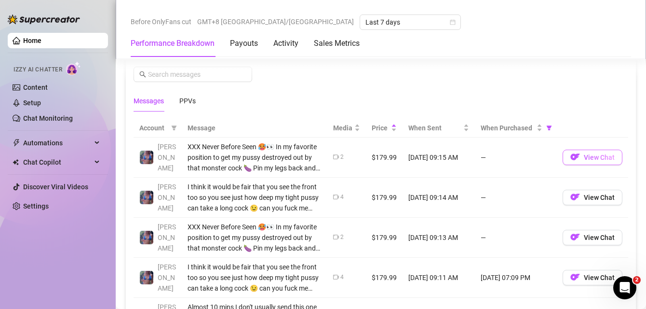
click at [586, 156] on span "View Chat" at bounding box center [599, 157] width 31 height 8
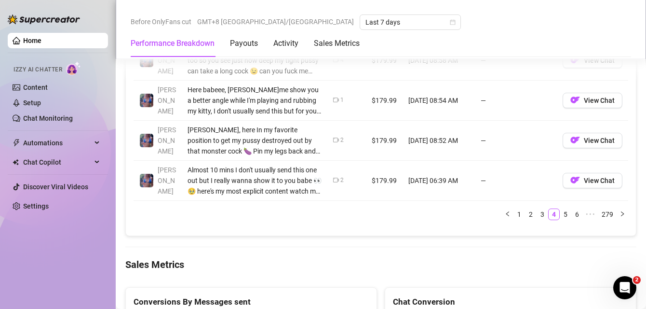
scroll to position [1200, 0]
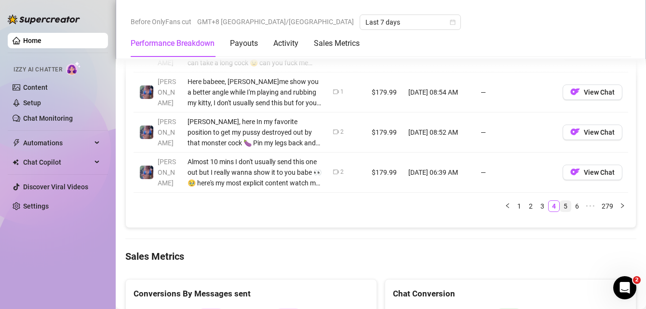
click at [560, 204] on link "5" at bounding box center [565, 206] width 11 height 11
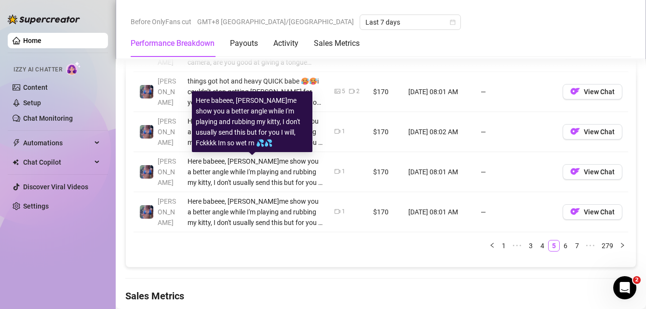
scroll to position [1164, 0]
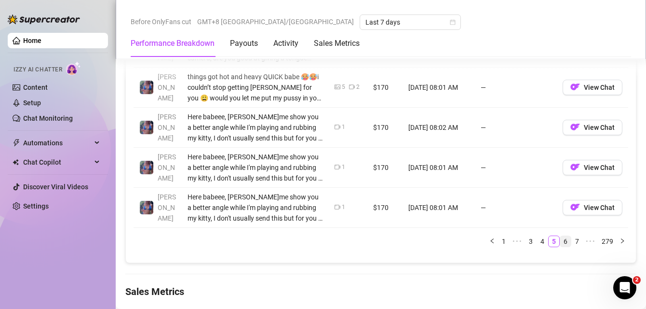
click at [560, 242] on link "6" at bounding box center [565, 241] width 11 height 11
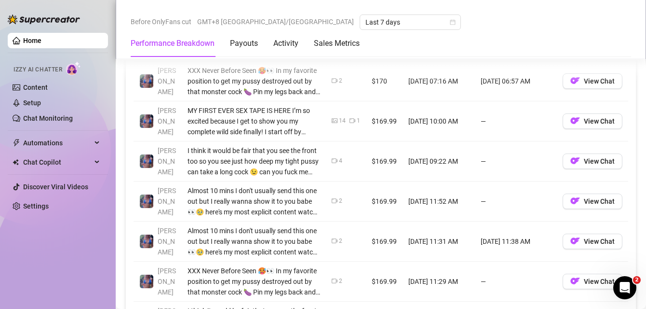
scroll to position [1051, 0]
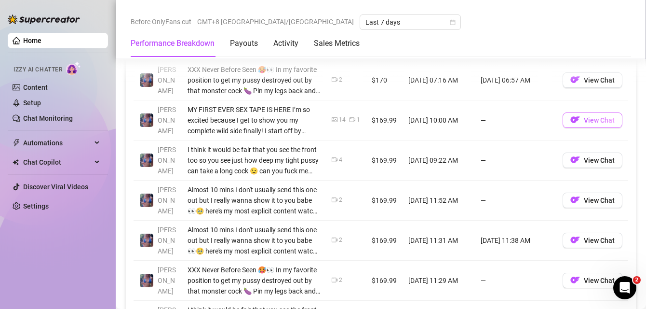
click at [584, 123] on span "View Chat" at bounding box center [599, 120] width 31 height 8
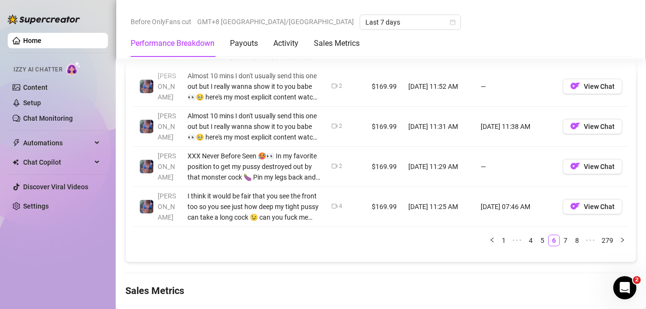
scroll to position [1164, 0]
click at [560, 242] on link "7" at bounding box center [565, 241] width 11 height 11
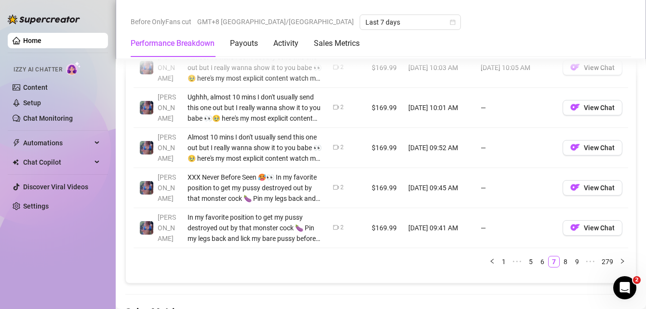
scroll to position [1145, 0]
click at [560, 259] on link "8" at bounding box center [565, 261] width 11 height 11
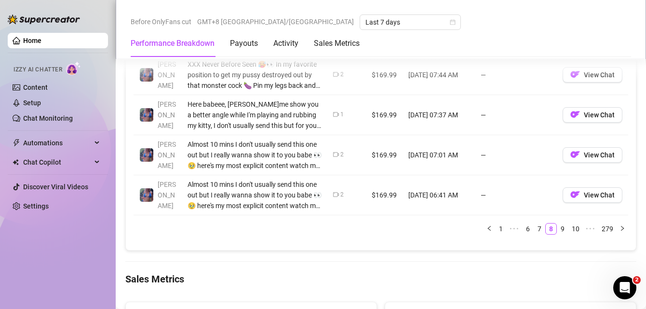
scroll to position [1173, 0]
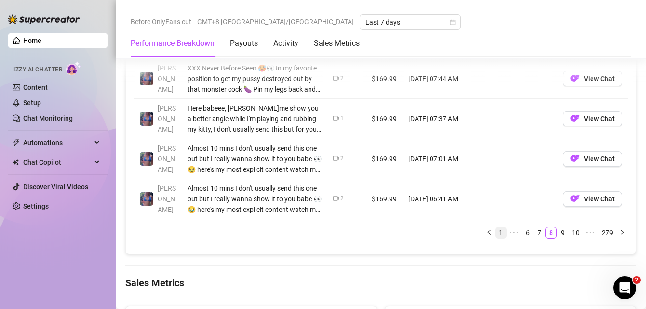
click at [496, 232] on link "1" at bounding box center [501, 232] width 11 height 11
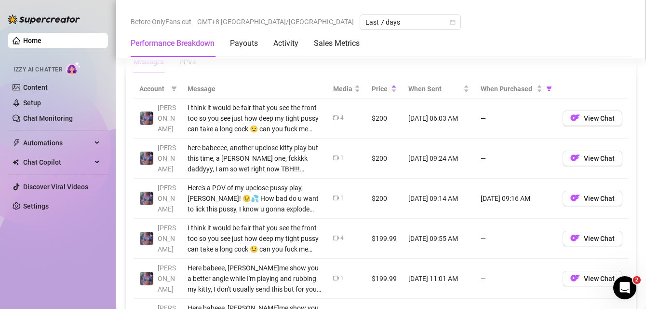
scroll to position [892, 0]
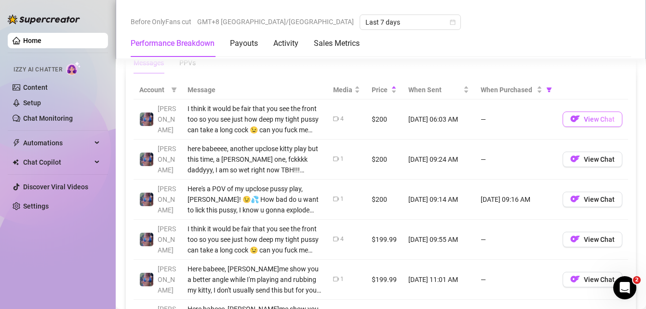
click at [587, 118] on span "View Chat" at bounding box center [599, 119] width 31 height 8
click at [584, 162] on span "View Chat" at bounding box center [599, 159] width 31 height 8
click at [598, 199] on span "View Chat" at bounding box center [599, 199] width 31 height 8
drag, startPoint x: 575, startPoint y: 238, endPoint x: 526, endPoint y: 218, distance: 53.0
click at [575, 238] on button "View Chat" at bounding box center [593, 238] width 60 height 15
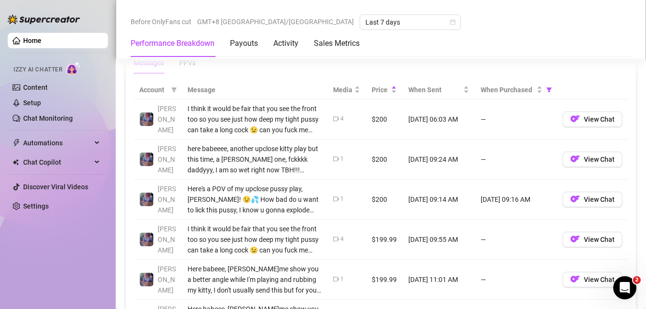
drag, startPoint x: 580, startPoint y: 278, endPoint x: 413, endPoint y: 194, distance: 186.9
click at [584, 278] on span "View Chat" at bounding box center [599, 279] width 31 height 8
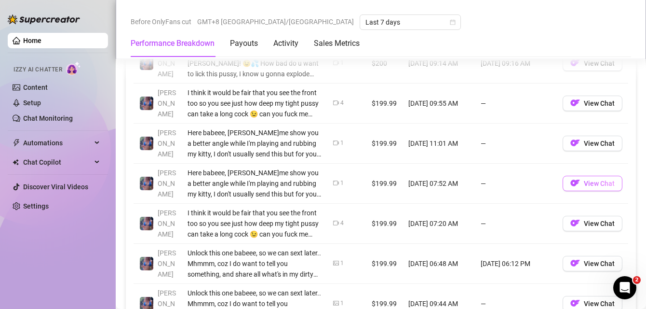
scroll to position [1051, 0]
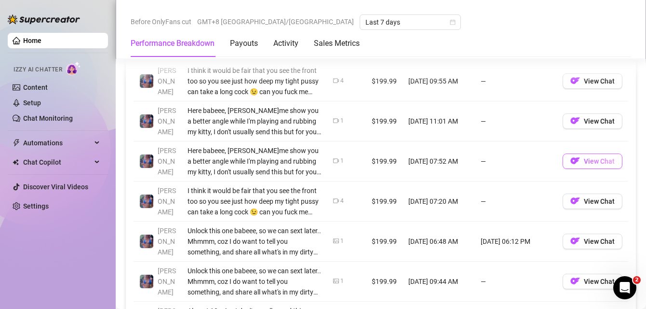
click at [571, 159] on img "button" at bounding box center [575, 161] width 10 height 10
drag, startPoint x: 582, startPoint y: 200, endPoint x: 269, endPoint y: 110, distance: 325.5
click at [584, 200] on span "View Chat" at bounding box center [599, 201] width 31 height 8
click at [584, 238] on span "View Chat" at bounding box center [599, 241] width 31 height 8
click at [584, 281] on span "View Chat" at bounding box center [599, 281] width 31 height 8
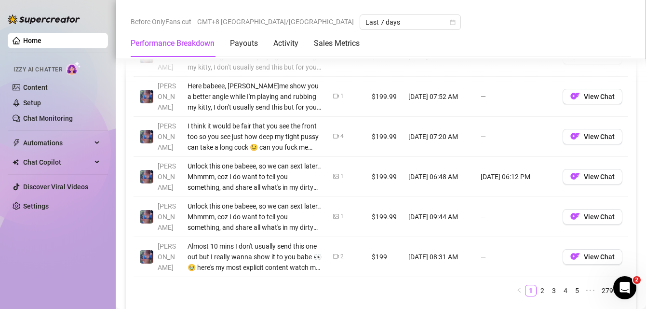
scroll to position [1182, 0]
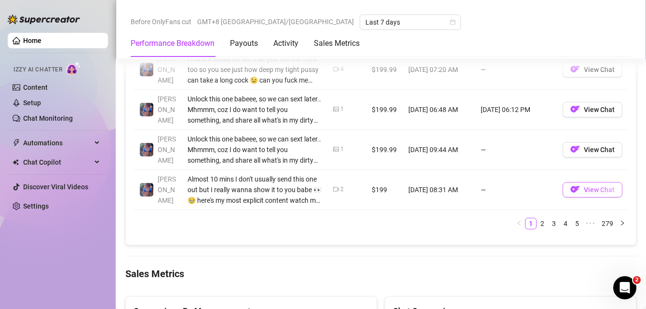
click at [584, 190] on span "View Chat" at bounding box center [599, 190] width 31 height 8
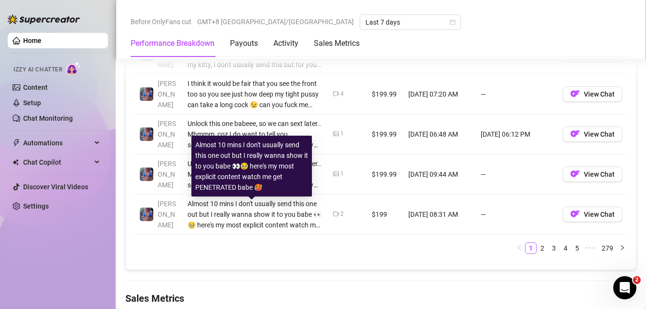
scroll to position [1158, 0]
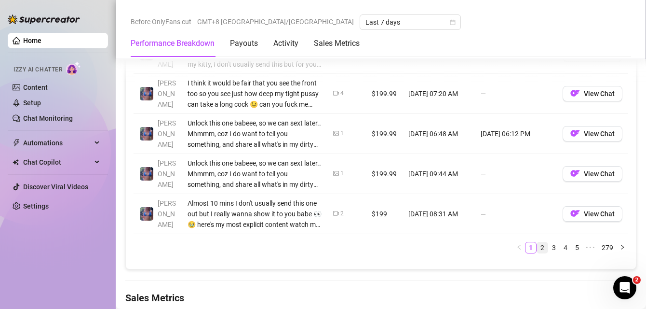
click at [538, 245] on link "2" at bounding box center [542, 247] width 11 height 11
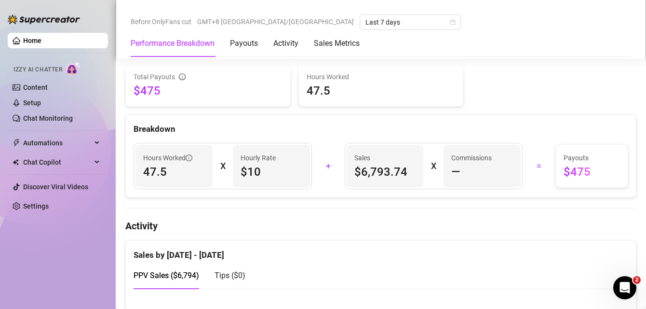
scroll to position [313, 0]
